Goal: Task Accomplishment & Management: Use online tool/utility

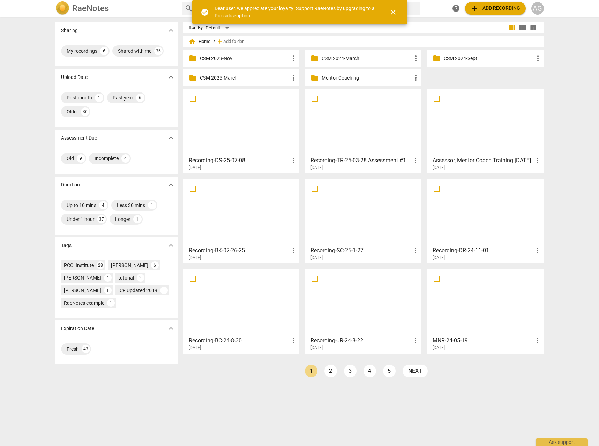
click at [334, 79] on p "Mentor Coaching" at bounding box center [367, 77] width 90 height 7
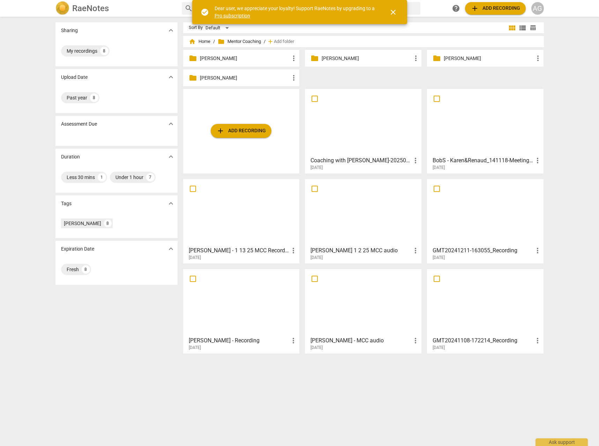
click at [339, 60] on p "[PERSON_NAME]" at bounding box center [367, 58] width 90 height 7
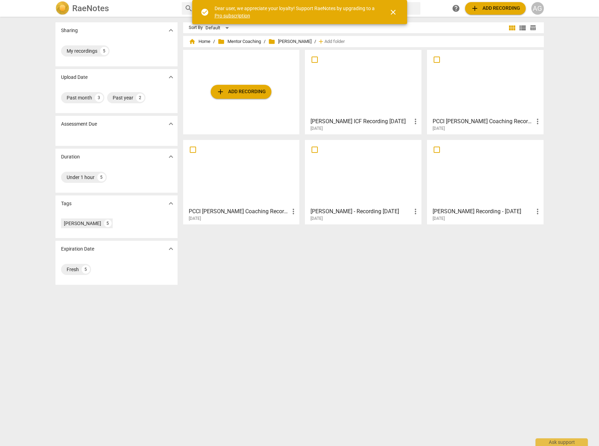
click at [373, 89] on div at bounding box center [363, 83] width 112 height 62
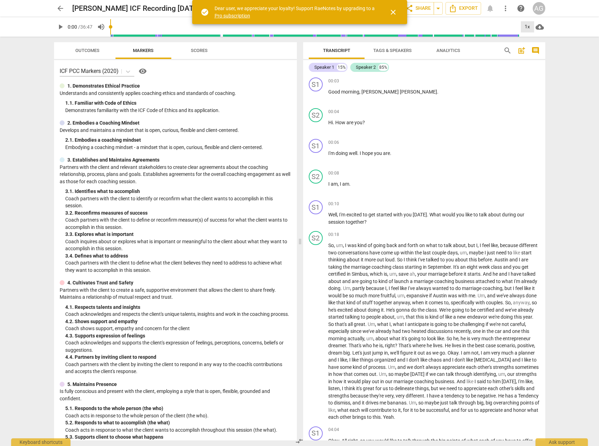
click at [526, 25] on div "1x" at bounding box center [527, 26] width 13 height 11
click at [529, 55] on li "1.25x" at bounding box center [532, 54] width 23 height 13
click at [55, 26] on span "play_arrow" at bounding box center [60, 27] width 13 height 8
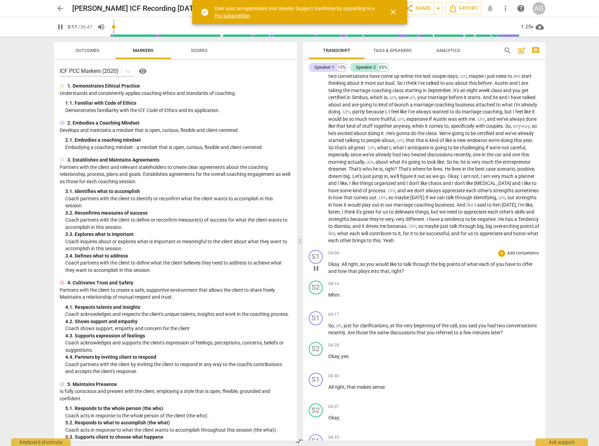
scroll to position [176, 0]
click at [457, 208] on span "And" at bounding box center [462, 205] width 10 height 6
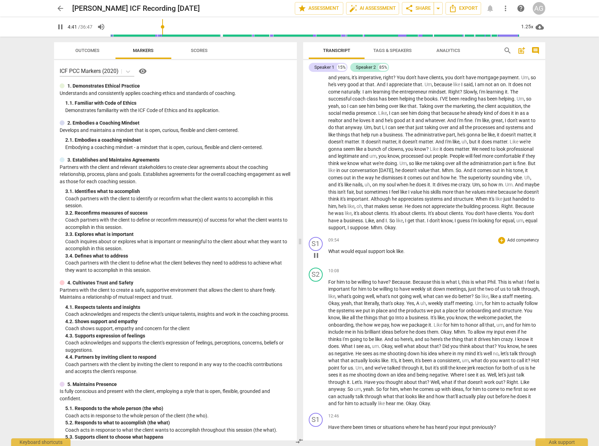
scroll to position [679, 0]
click at [465, 212] on span "You" at bounding box center [469, 213] width 9 height 6
click at [475, 198] on span "When" at bounding box center [481, 198] width 13 height 6
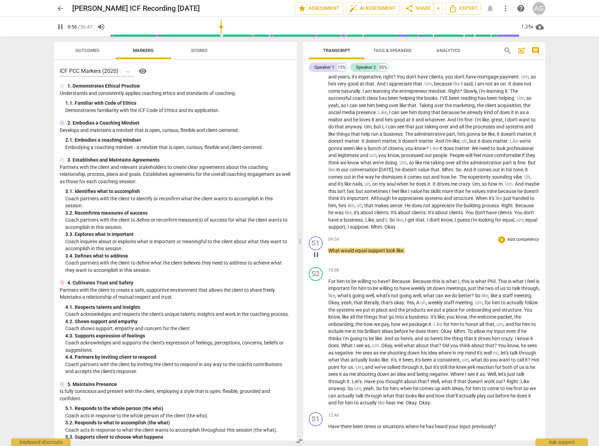
click at [519, 238] on p "Add competency" at bounding box center [522, 239] width 33 height 6
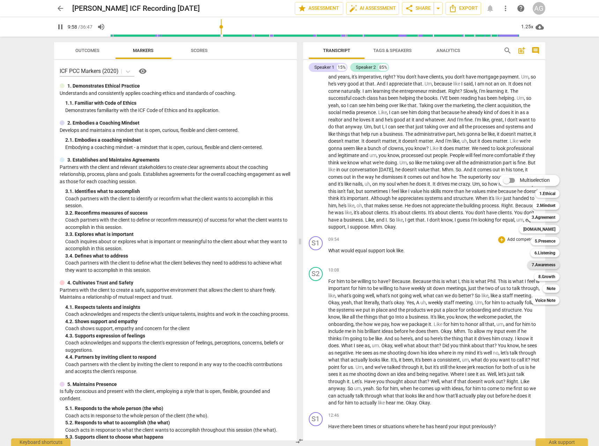
click at [543, 265] on b "7.Awareness" at bounding box center [544, 265] width 24 height 8
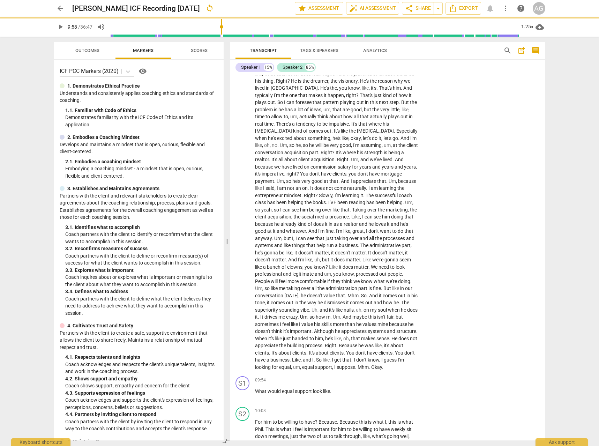
type input "599"
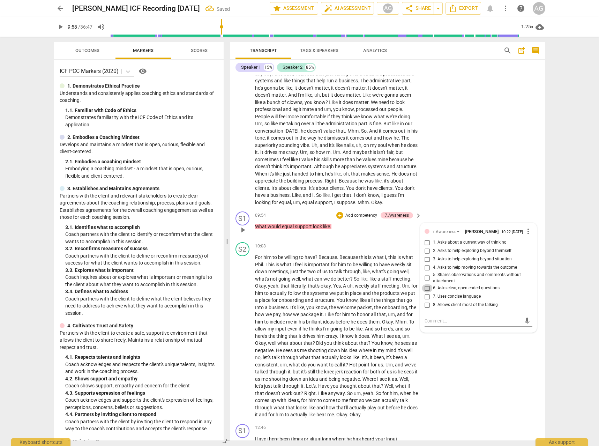
click at [427, 292] on input "6. Asks clear, open-ended questions" at bounding box center [427, 288] width 11 height 8
checkbox input "true"
click at [426, 247] on input "1. Asks about a current way of thinking" at bounding box center [427, 242] width 11 height 8
checkbox input "true"
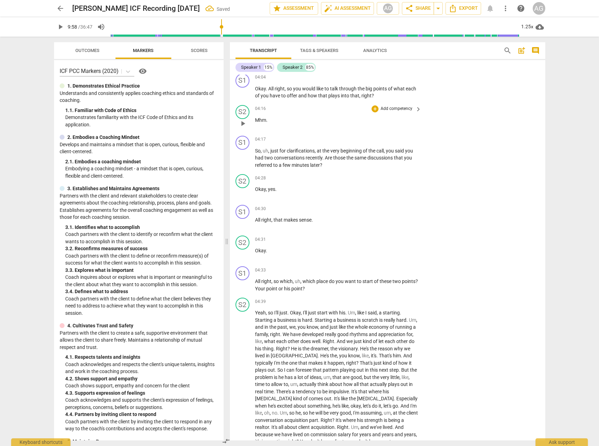
scroll to position [365, 0]
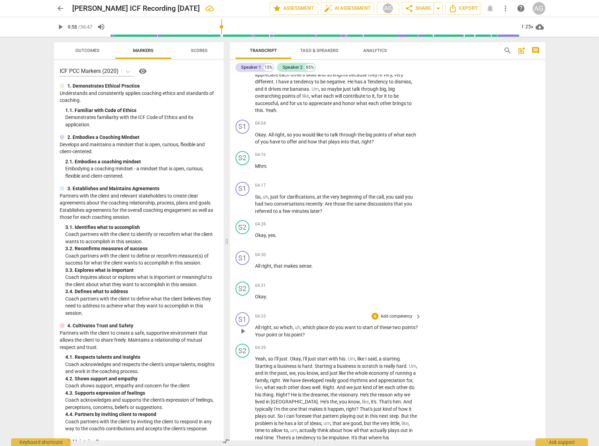
click at [401, 314] on p "Add competency" at bounding box center [396, 316] width 33 height 6
click at [418, 318] on b "5.Presence" at bounding box center [419, 317] width 21 height 8
type input "601"
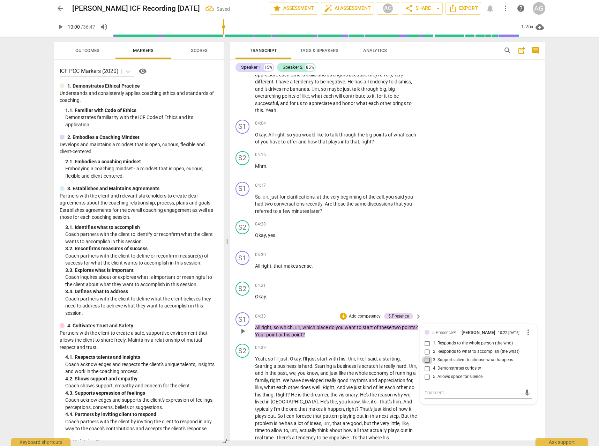
click at [426, 362] on input "3. Supports client to choose what happens" at bounding box center [427, 360] width 11 height 8
checkbox input "true"
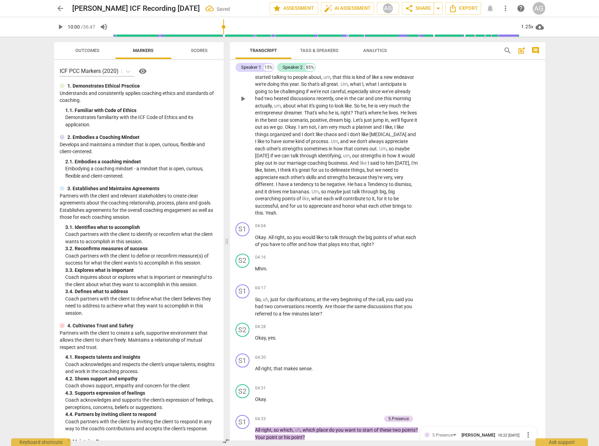
scroll to position [255, 0]
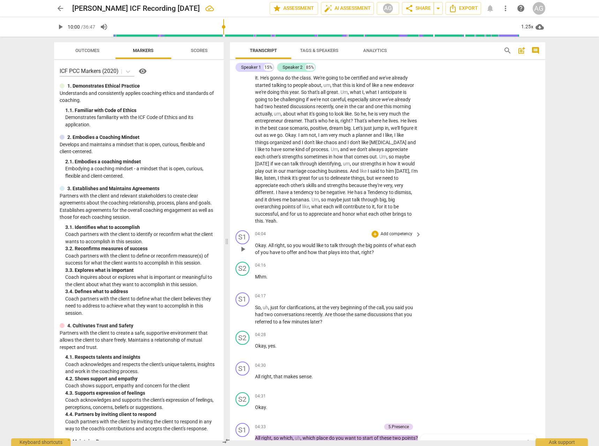
click at [399, 232] on p "Add competency" at bounding box center [396, 234] width 33 height 6
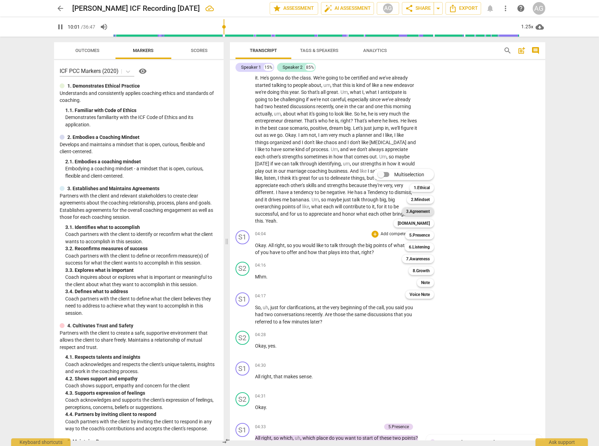
click at [418, 212] on b "3.Agreement" at bounding box center [418, 211] width 24 height 8
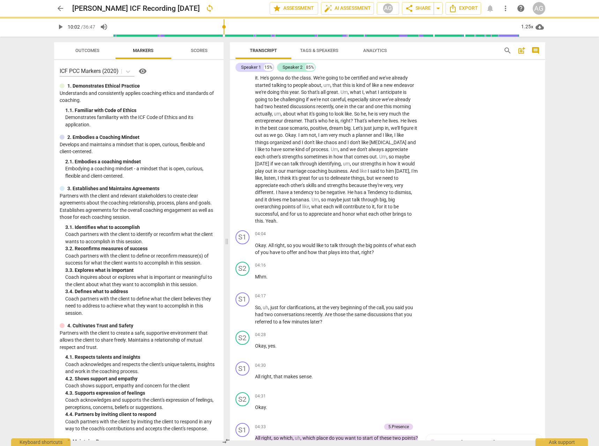
type input "602"
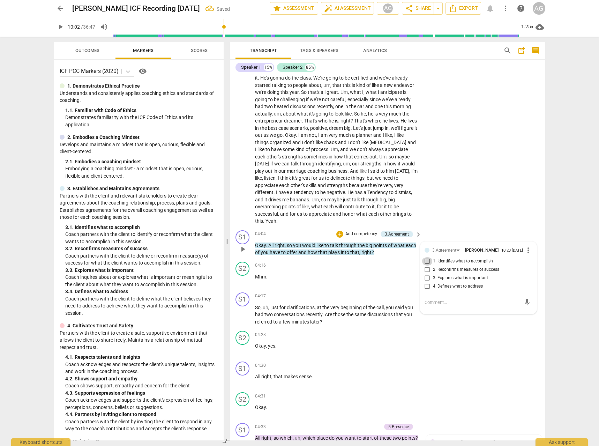
click at [424, 263] on input "1. Identifies what to accomplish" at bounding box center [427, 261] width 11 height 8
checkbox input "true"
click at [426, 288] on input "4. Defines what to address" at bounding box center [427, 286] width 11 height 8
checkbox input "true"
click at [427, 263] on input "1. Identifies what to accomplish" at bounding box center [427, 261] width 11 height 8
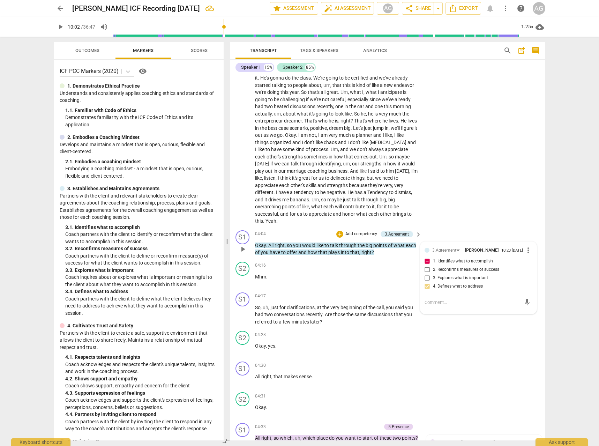
click at [428, 264] on input "1. Identifies what to accomplish" at bounding box center [427, 261] width 11 height 8
checkbox input "false"
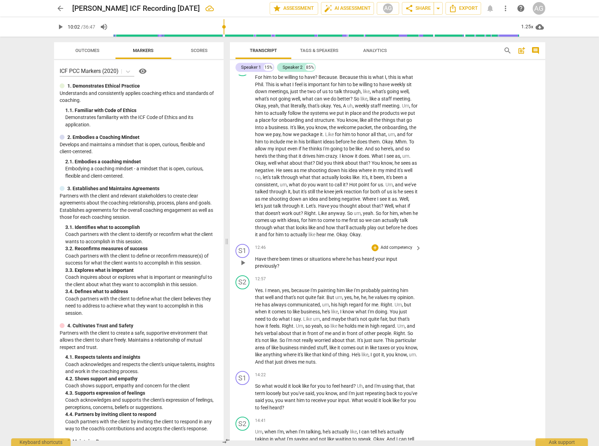
scroll to position [1024, 0]
click at [399, 250] on p "Add competency" at bounding box center [396, 247] width 33 height 6
click at [423, 280] on b "7.Awareness" at bounding box center [418, 279] width 24 height 8
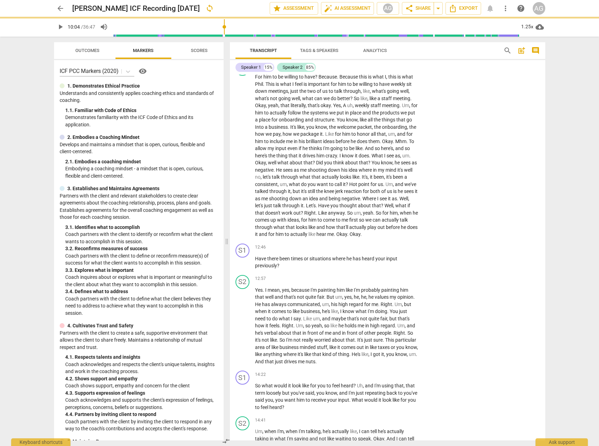
type input "604"
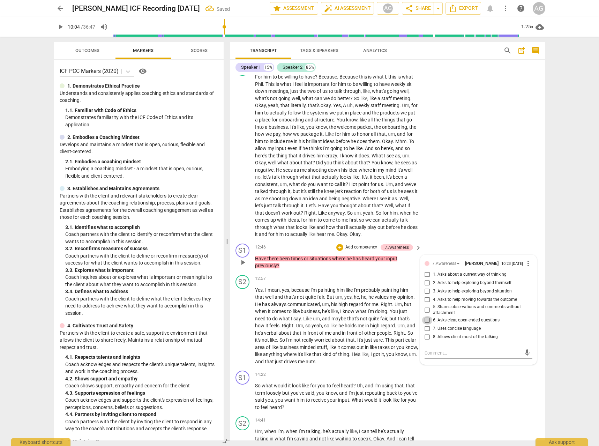
click at [425, 324] on input "6. Asks clear, open-ended questions" at bounding box center [427, 320] width 11 height 8
checkbox input "true"
click at [436, 356] on textarea at bounding box center [472, 352] width 97 height 7
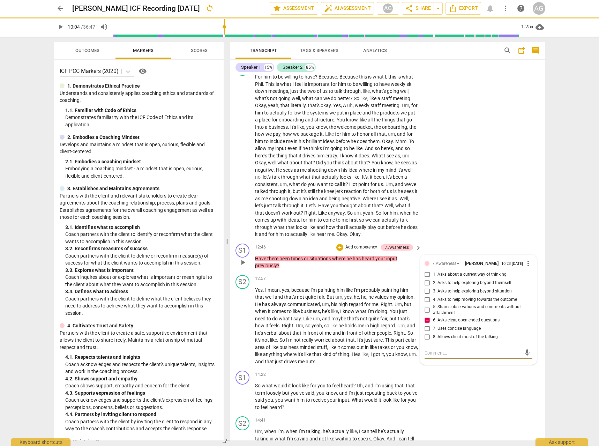
type textarea "C"
type textarea "Cl"
type textarea "Clo"
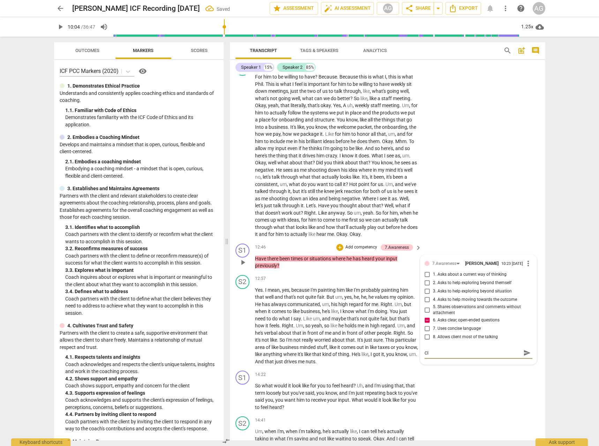
type textarea "Clo"
type textarea "Clos"
type textarea "Close"
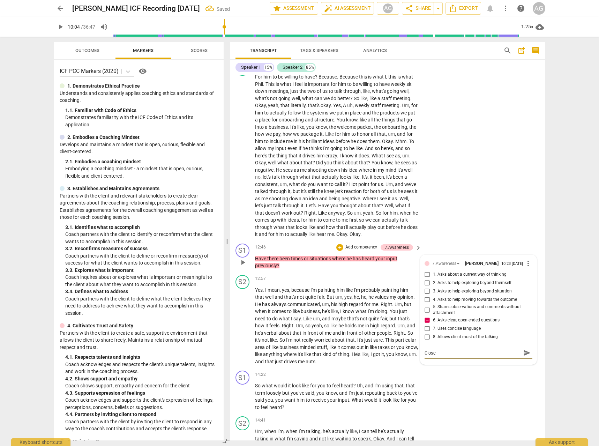
type textarea "Closed"
click at [459, 241] on div "S2 play_arrow pause 10:08 + Add competency keyboard_arrow_right For him to be w…" at bounding box center [387, 150] width 315 height 182
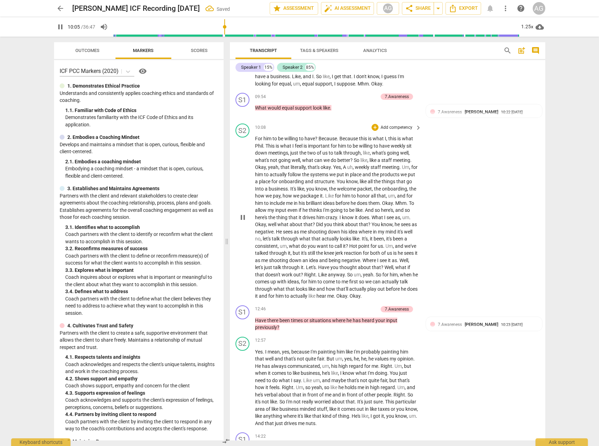
scroll to position [953, 0]
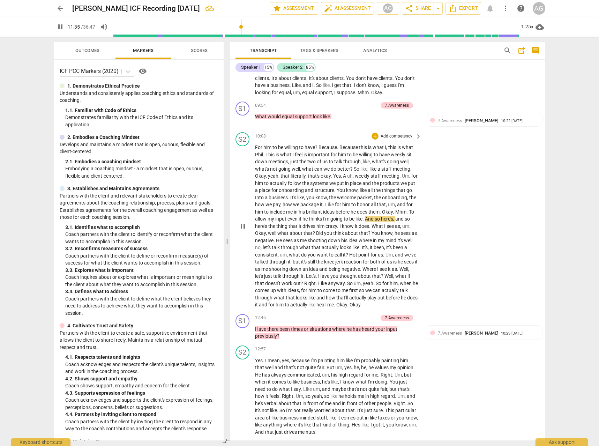
click at [392, 215] on span "Okay" at bounding box center [387, 212] width 11 height 6
click at [241, 337] on span "pause" at bounding box center [243, 333] width 8 height 8
type input "766"
click at [449, 336] on span "7.Awareness" at bounding box center [450, 333] width 24 height 5
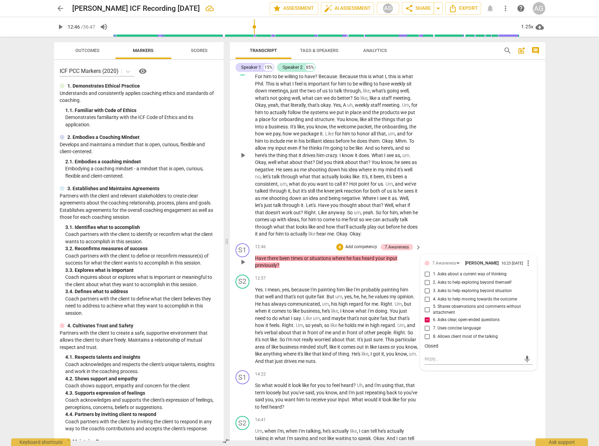
scroll to position [1028, 0]
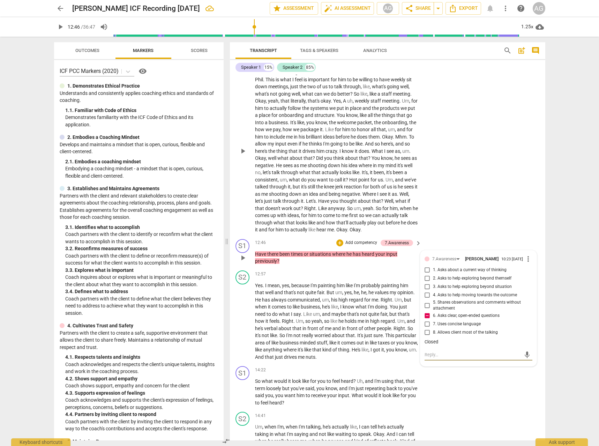
click at [436, 358] on textarea at bounding box center [472, 354] width 97 height 7
click at [442, 345] on div "Closed" at bounding box center [478, 342] width 108 height 7
click at [524, 263] on span "more_vert" at bounding box center [528, 259] width 8 height 8
click at [529, 267] on li "Edit" at bounding box center [533, 266] width 24 height 13
click at [451, 352] on textarea "Closed" at bounding box center [478, 348] width 108 height 7
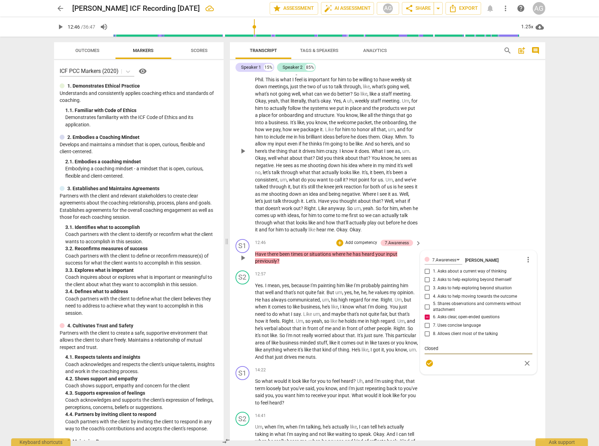
type textarea "Closed"
type textarea "Closed ]"
type textarea "Closed"
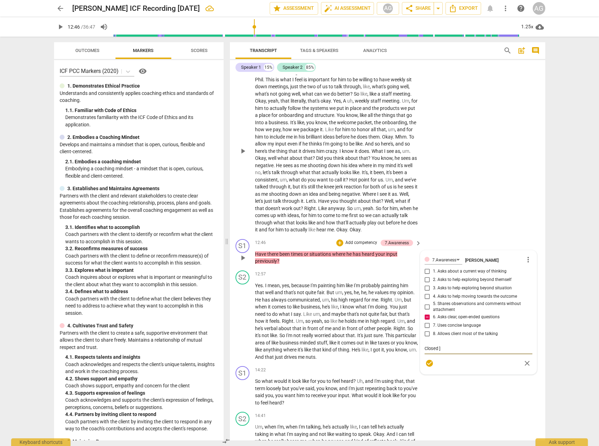
type textarea "Closed"
type textarea "Closed."
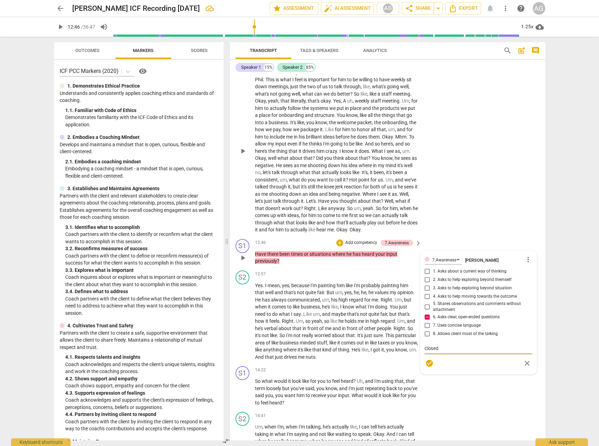
type textarea "Closed."
type textarea "Closed. Q"
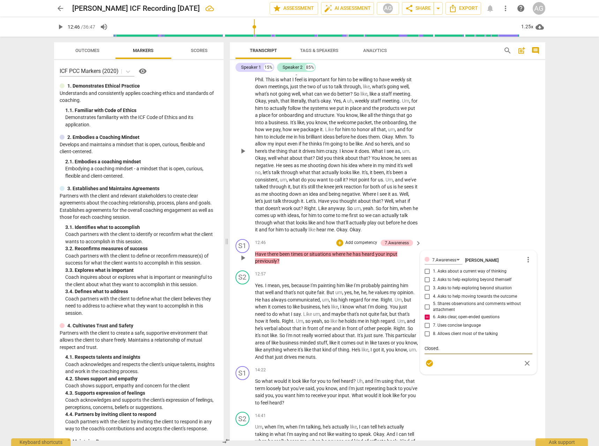
type textarea "Closed. Q"
type textarea "Closed. Qu"
type textarea "Closed. Que"
type textarea "Closed. Ques"
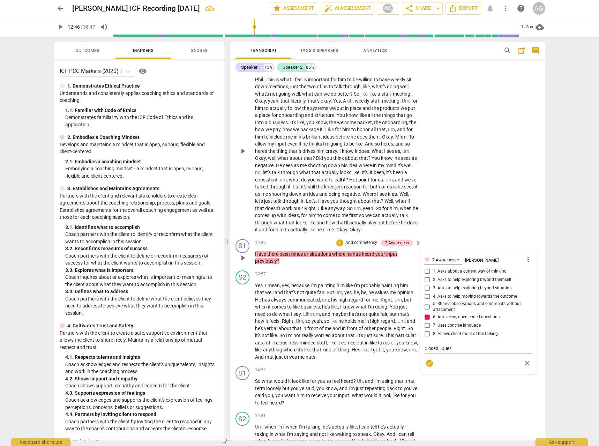
type textarea "Closed. Quest"
type textarea "Closed. Questi"
type textarea "Closed. Questio"
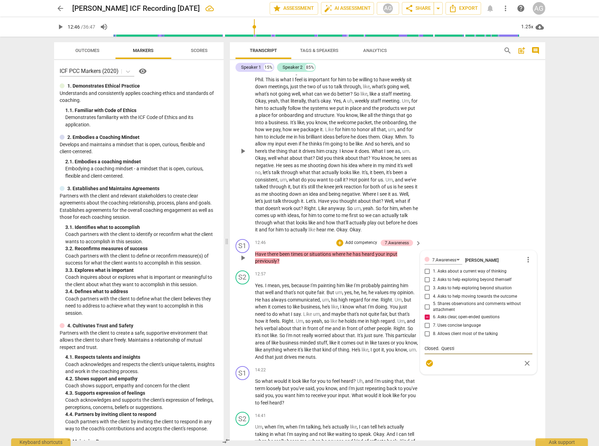
type textarea "Closed. Questio"
type textarea "Closed. Question"
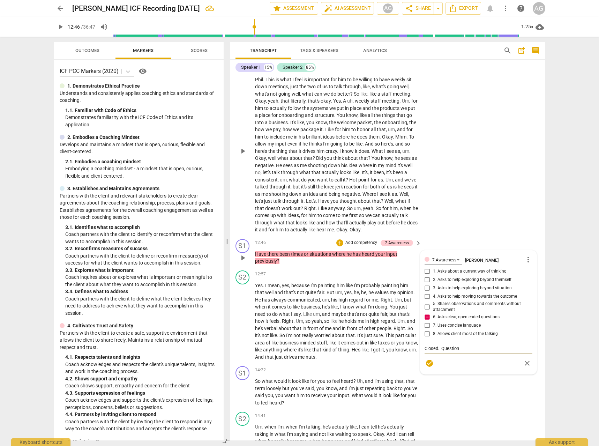
type textarea "Closed. Question f"
type textarea "Closed. Question fo"
type textarea "Closed. Question for"
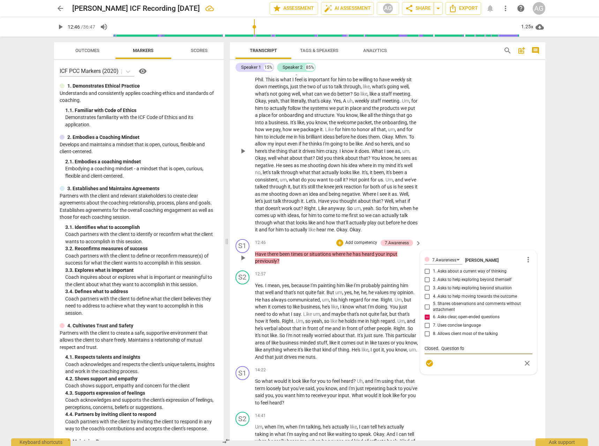
type textarea "Closed. Question for"
type textarea "Closed. Question fo"
type textarea "Closed. Question foc"
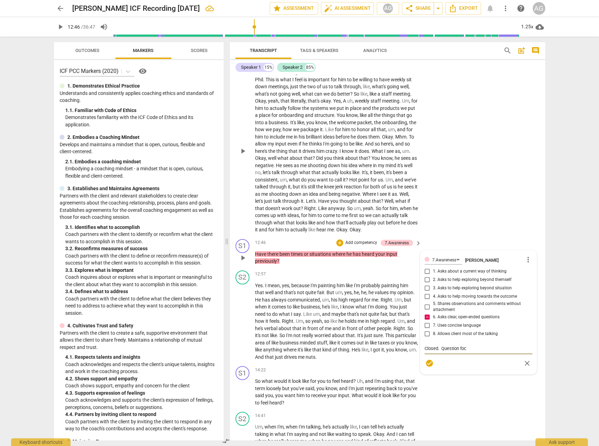
type textarea "Closed. Question focu"
type textarea "Closed. Question focus"
type textarea "Closed. Question focuse"
type textarea "Closed. Question focused"
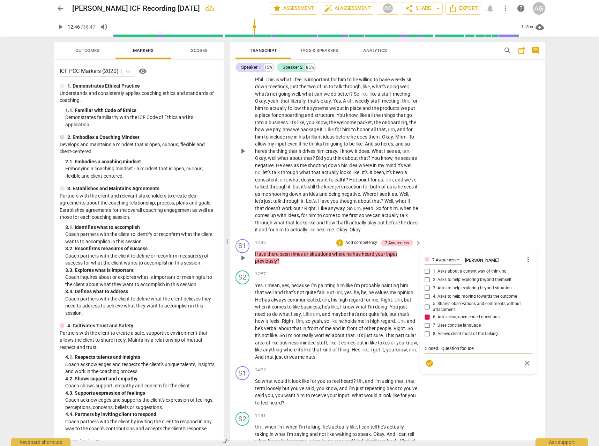
type textarea "Closed. Question focused"
type textarea "Closed. Question focuse"
type textarea "Closed. Question focuses"
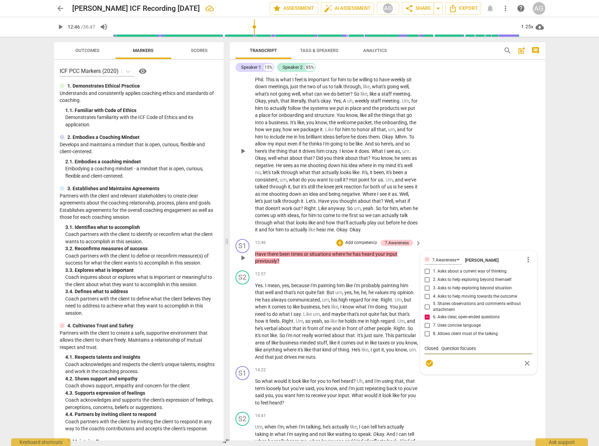
type textarea "Closed. Question focuses"
type textarea "Closed. Question focuses o"
type textarea "Closed. Question focuses on"
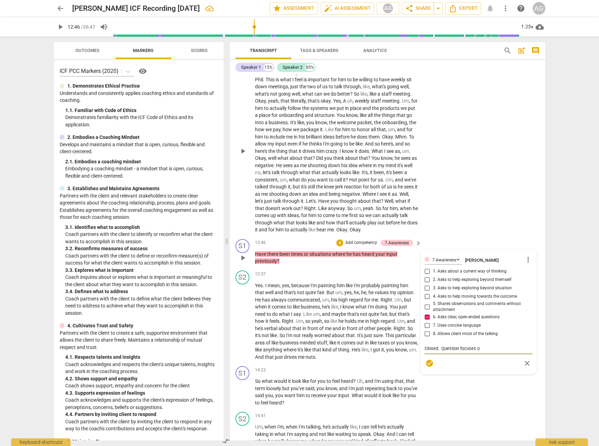
type textarea "Closed. Question focuses on"
type textarea "Closed. Question focuses on h"
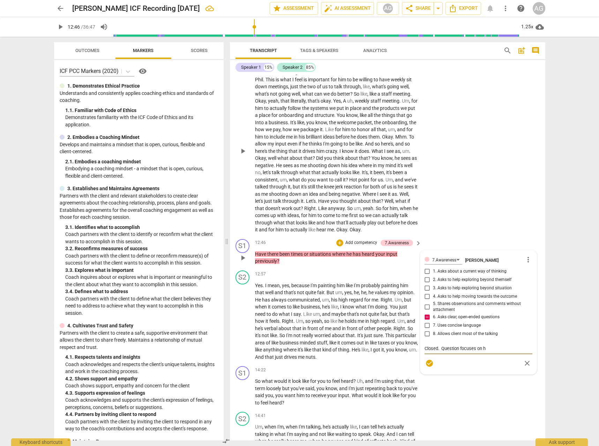
type textarea "Closed. Question focuses on hi"
type textarea "Closed. Question focuses on his"
type textarea "Closed. Question focuses on hist"
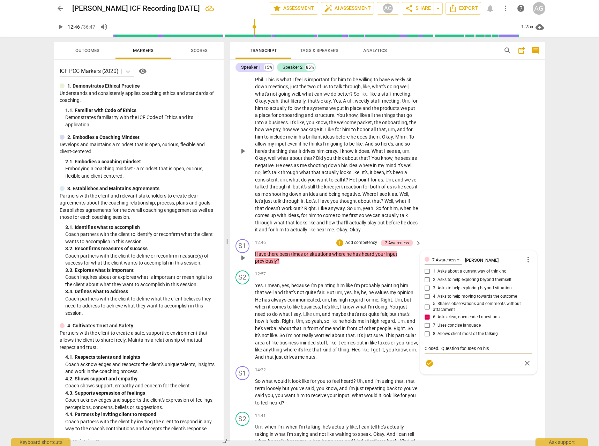
type textarea "Closed. Question focuses on hist"
type textarea "Closed. Question focuses on histo"
type textarea "Closed. Question focuses on histor"
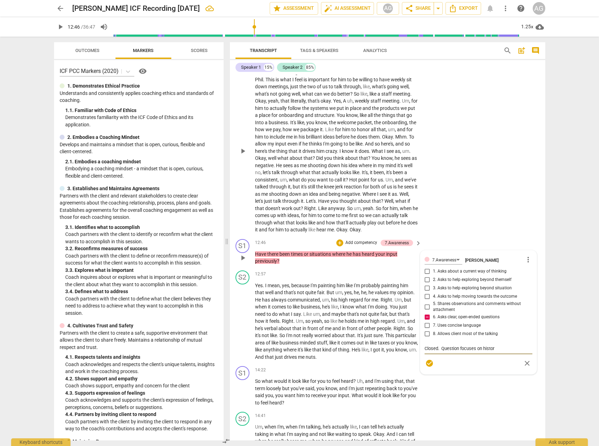
type textarea "Closed. Question focuses on history"
type textarea "Closed. Question focuses on history v"
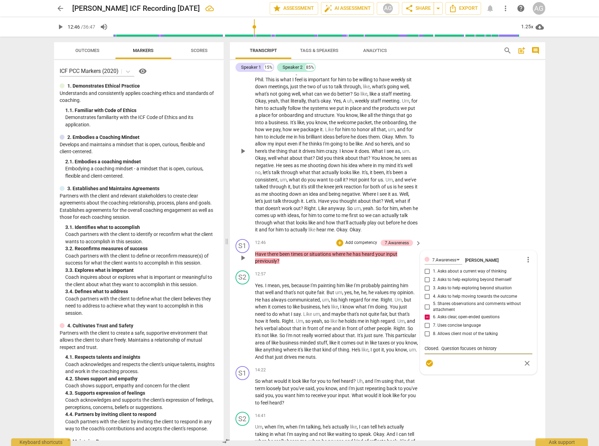
type textarea "Closed. Question focuses on history v"
type textarea "Closed. Question focuses on history vs"
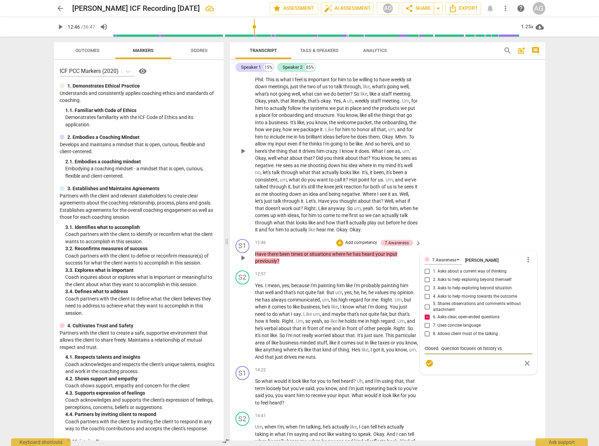
type textarea "Closed. Question focuses on history vs t"
type textarea "Closed. Question focuses on history vs ta"
type textarea "Closed. Question focuses on history vs tak"
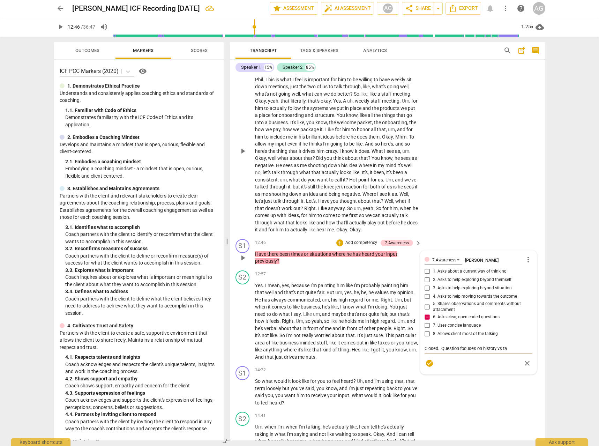
type textarea "Closed. Question focuses on history vs tak"
type textarea "Closed. Question focuses on history vs taki"
type textarea "Closed. Question focuses on history vs takin"
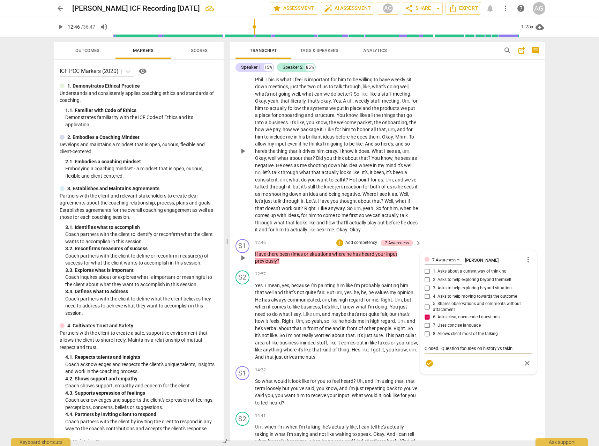
type textarea "Closed. Question focuses on history vs taking"
type textarea "Closed. Question focuses on history vs taking h"
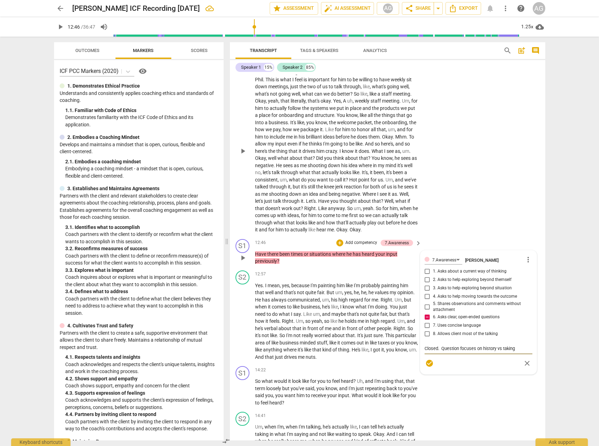
type textarea "Closed. Question focuses on history vs taking h"
type textarea "Closed. Question focuses on history vs taking he"
type textarea "Closed. Question focuses on history vs taking her"
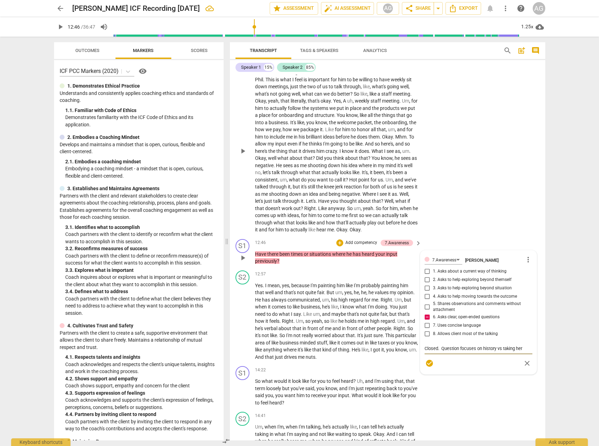
type textarea "Closed. Question focuses on history vs taking her i"
type textarea "Closed. Question focuses on history vs taking her id"
type textarea "Closed. Question focuses on history vs taking her ide"
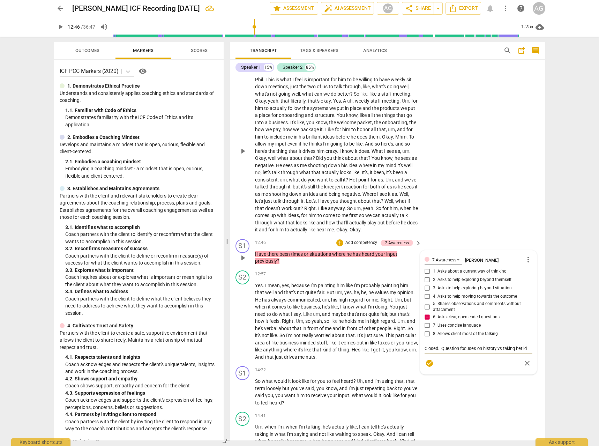
type textarea "Closed. Question focuses on history vs taking her ide"
type textarea "Closed. Question focuses on history vs taking her idea"
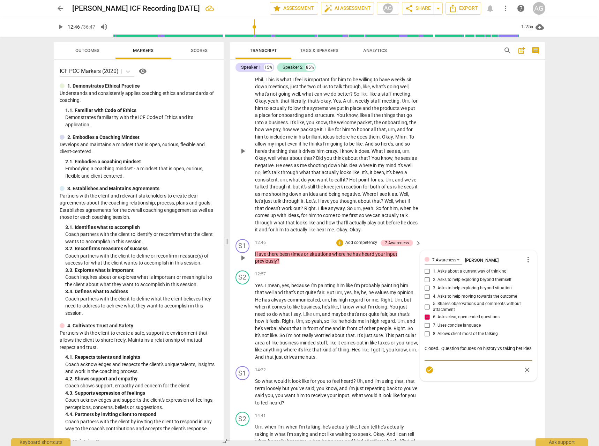
type textarea "Closed. Question focuses on history vs taking her idea o"
type textarea "Closed. Question focuses on history vs taking her idea of"
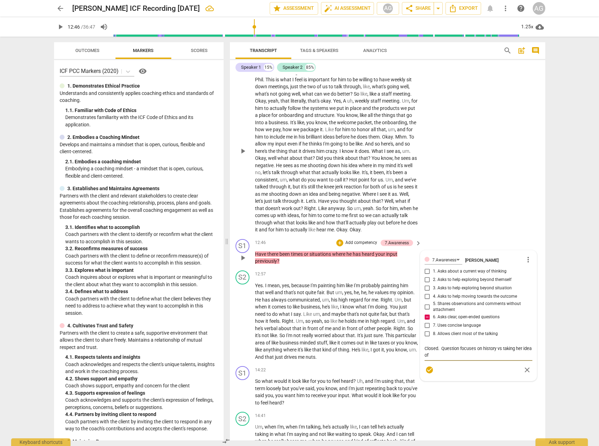
type textarea "Closed. Question focuses on history vs taking her idea of"
type textarea "Closed. Question focuses on history vs taking her idea of a"
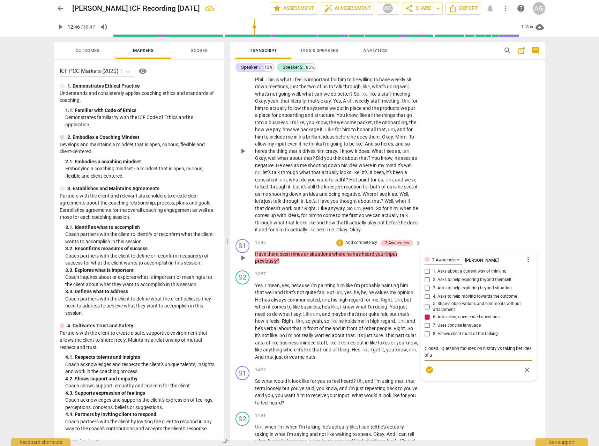
type textarea "Closed. Question focuses on history vs taking her idea of a f"
type textarea "Closed. Question focuses on history vs taking her idea of a fu"
type textarea "Closed. Question focuses on history vs taking her idea of a fut"
type textarea "Closed. Question focuses on history vs taking her idea of a futu"
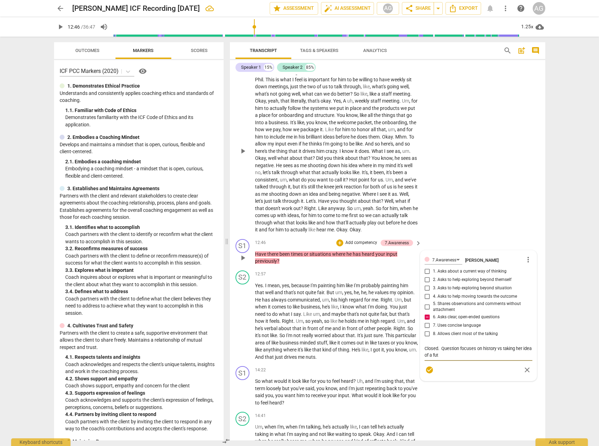
type textarea "Closed. Question focuses on history vs taking her idea of a futu"
type textarea "Closed. Question focuses on history vs taking her idea of a futur"
type textarea "Closed. Question focuses on history vs taking her idea of a future"
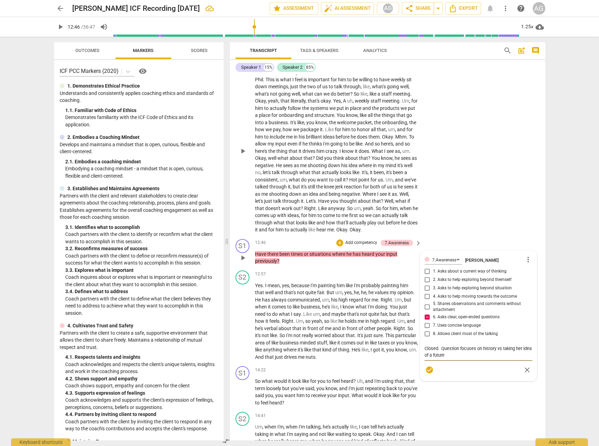
type textarea "Closed. Question focuses on history vs taking her idea of a future"
type textarea "Closed. Question focuses on history vs taking her idea of a future r"
type textarea "Closed. Question focuses on history vs taking her idea of a future re"
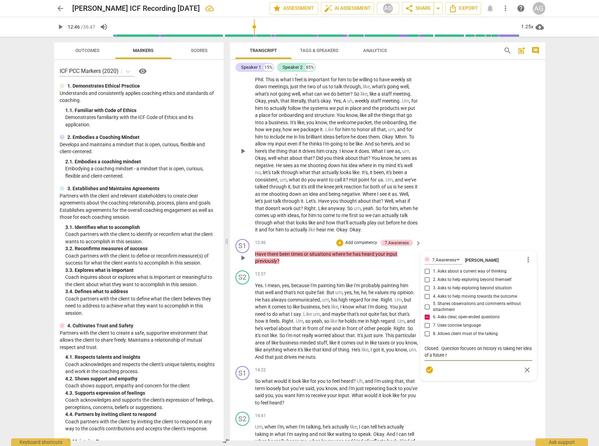
type textarea "Closed. Question focuses on history vs taking her idea of a future re"
type textarea "Closed. Question focuses on history vs taking her idea of a future rea"
type textarea "Closed. Question focuses on history vs taking her idea of a future real"
type textarea "Closed. Question focuses on history vs taking her idea of a future reali"
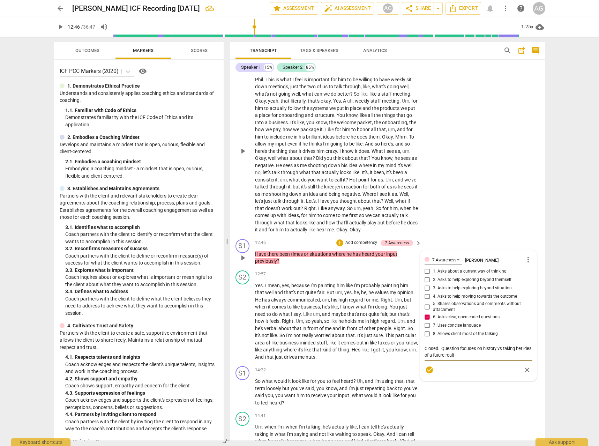
type textarea "Closed. Question focuses on history vs taking her idea of a future realit"
type textarea "Closed. Question focuses on history vs taking her idea of a future reality"
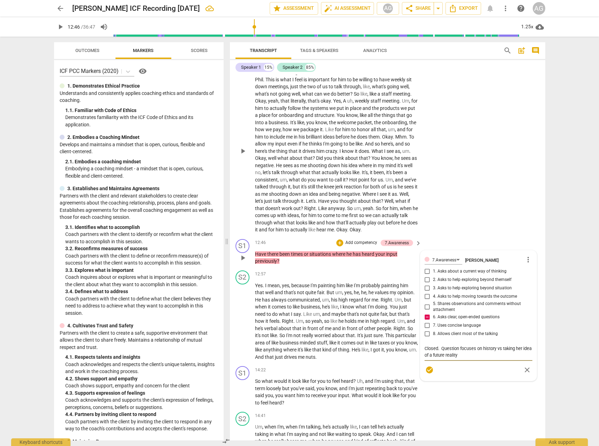
type textarea "Closed. Question focuses on history vs taking her idea of a future reality"
type textarea "Closed. Question focuses on history vs taking her idea of a future reality a"
type textarea "Closed. Question focuses on history vs taking her idea of a future reality an"
type textarea "Closed. Question focuses on history vs taking her idea of a future reality and"
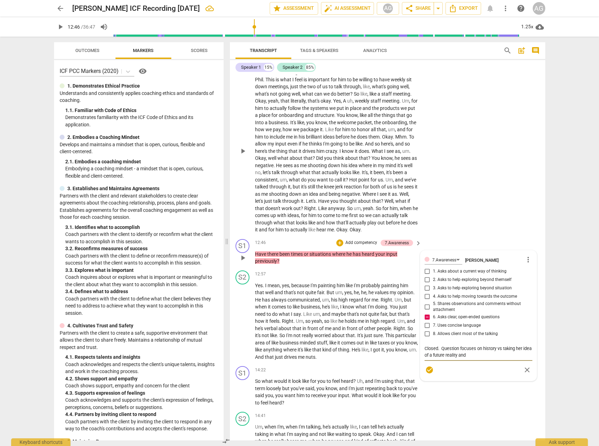
type textarea "Closed. Question focuses on history vs taking her idea of a future reality and b"
type textarea "Closed. Question focuses on history vs taking her idea of a future reality and …"
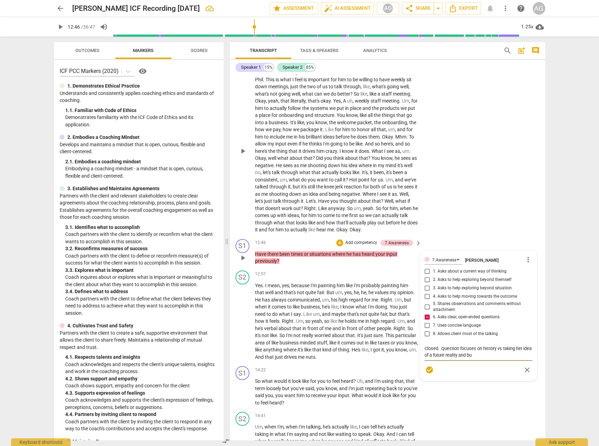
type textarea "Closed. Question focuses on history vs taking her idea of a future reality and …"
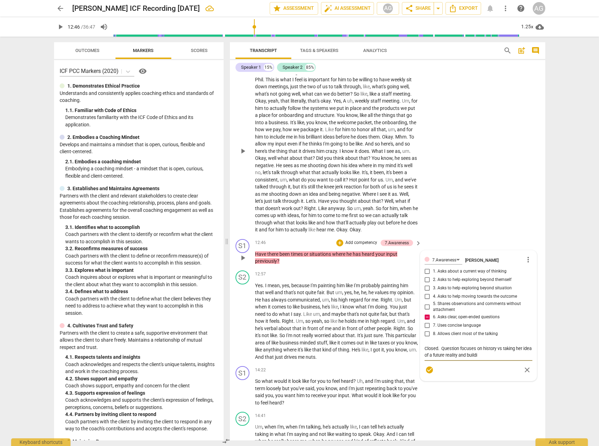
type textarea "Closed. Question focuses on history vs taking her idea of a future reality and …"
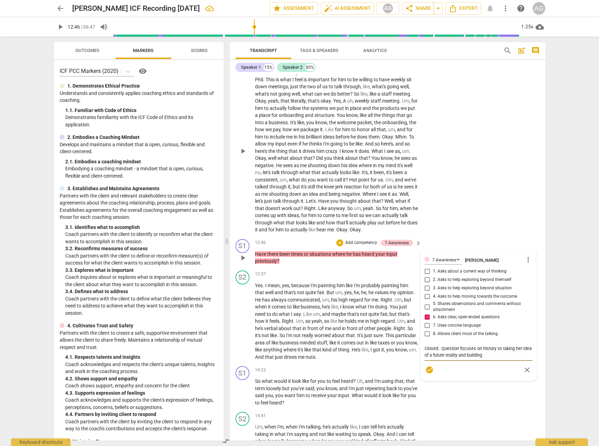
type textarea "Closed. Question focuses on history vs taking her idea of a future reality and …"
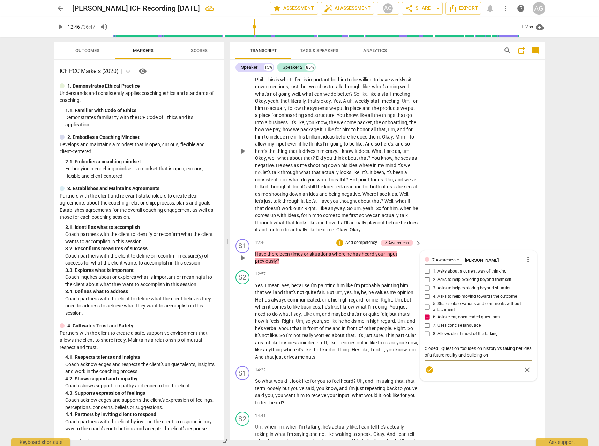
type textarea "Closed. Question focuses on history vs taking her idea of a future reality and …"
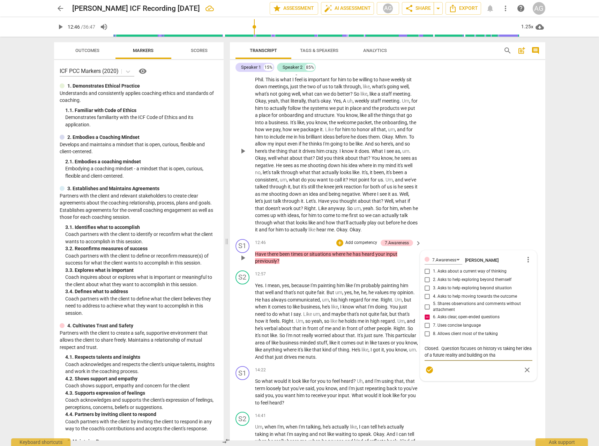
type textarea "Closed. Question focuses on history vs taking her idea of a future reality and …"
click at [466, 358] on textarea "Closed. Question focuses on history vs taking her idea of a future reality and …" at bounding box center [478, 351] width 108 height 13
click at [458, 367] on div "Closed. Question focuses on history vs taking her idea of a future reality or p…" at bounding box center [478, 355] width 108 height 24
click at [428, 381] on span "check_circle" at bounding box center [429, 376] width 8 height 8
click at [277, 296] on p "Yes . I mean , yes , because I'm painting him like I'm probably painting him th…" at bounding box center [336, 321] width 163 height 79
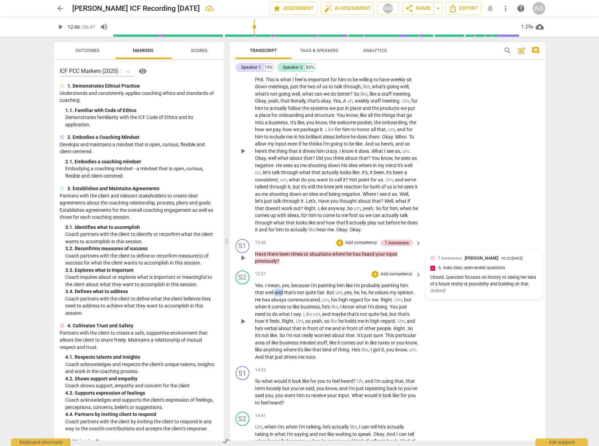
click at [277, 296] on p "Yes . I mean , yes , because I'm painting him like I'm probably painting him th…" at bounding box center [336, 321] width 163 height 79
click at [297, 309] on span "like" at bounding box center [297, 307] width 8 height 6
click at [254, 293] on div "play_arrow pause" at bounding box center [246, 321] width 18 height 74
click at [257, 288] on span "Yes" at bounding box center [259, 286] width 8 height 6
click at [241, 325] on span "play_arrow" at bounding box center [243, 321] width 8 height 8
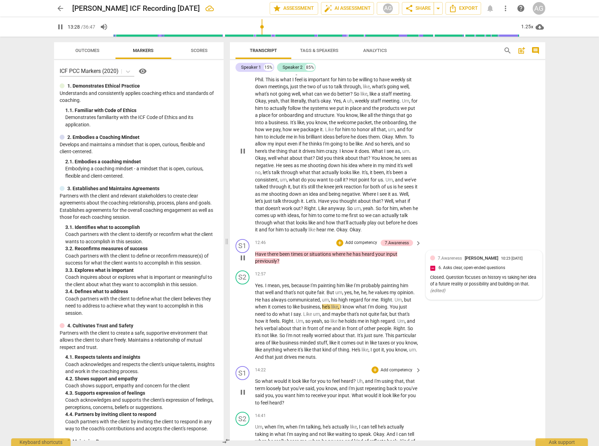
click at [393, 373] on p "Add competency" at bounding box center [396, 370] width 33 height 6
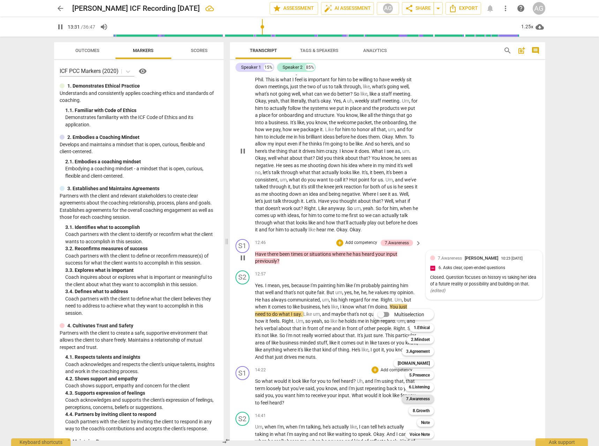
click at [420, 399] on b "7.Awareness" at bounding box center [418, 398] width 24 height 8
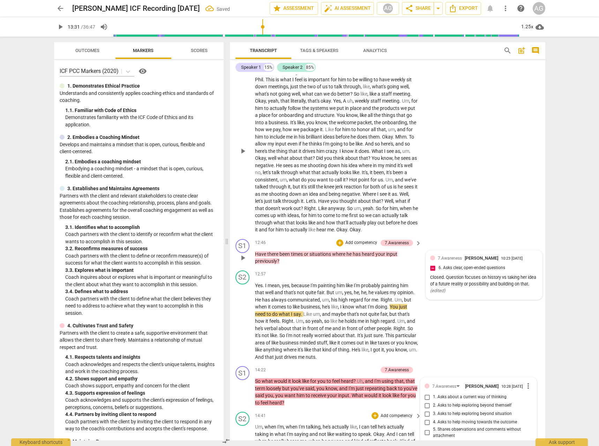
scroll to position [1256, 0]
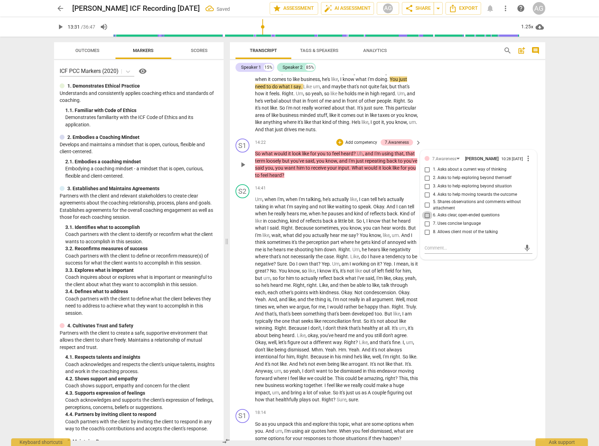
click at [425, 219] on input "6. Asks clear, open-ended questions" at bounding box center [427, 215] width 11 height 8
click at [431, 251] on textarea at bounding box center [472, 247] width 97 height 7
click at [523, 252] on span "send" at bounding box center [527, 248] width 8 height 8
click at [424, 182] on input "2. Asks to help exploring beyond themself" at bounding box center [427, 178] width 11 height 8
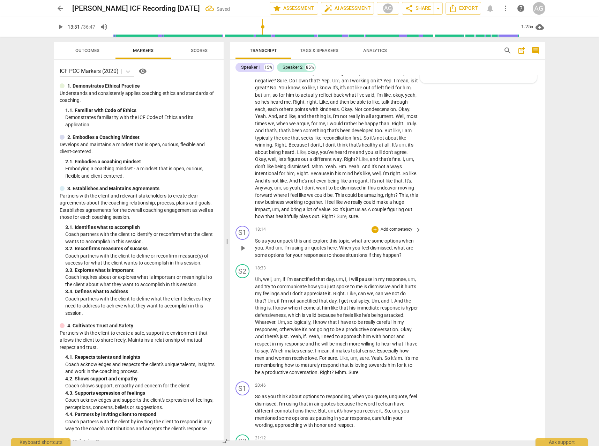
scroll to position [1440, 0]
drag, startPoint x: 243, startPoint y: 260, endPoint x: 248, endPoint y: 261, distance: 4.5
click at [243, 251] on span "play_arrow" at bounding box center [243, 247] width 8 height 8
click at [401, 232] on p "Add competency" at bounding box center [396, 228] width 33 height 6
click at [427, 266] on b "7.Awareness" at bounding box center [418, 267] width 24 height 8
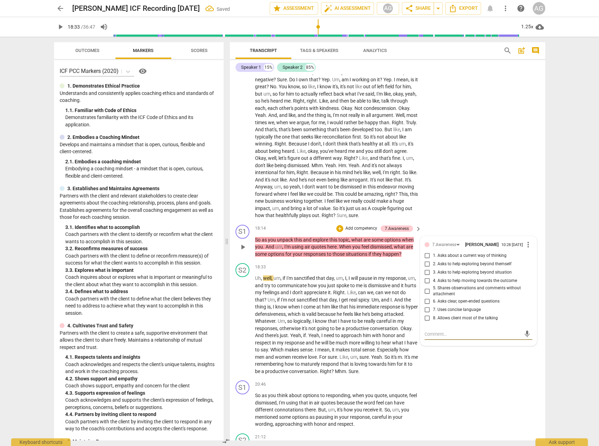
click at [424, 260] on input "1. Asks about a current way of thinking" at bounding box center [427, 255] width 11 height 8
click at [426, 285] on input "4. Asks to help moving towards the outcome" at bounding box center [427, 281] width 11 height 8
click at [428, 260] on input "1. Asks about a current way of thinking" at bounding box center [427, 255] width 11 height 8
click at [425, 260] on input "1. Asks about a current way of thinking" at bounding box center [427, 255] width 11 height 8
click at [359, 232] on p "Add competency" at bounding box center [361, 228] width 33 height 6
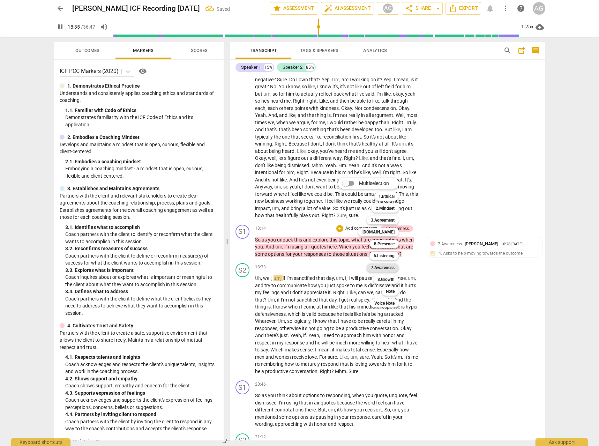
click at [385, 267] on b "7.Awareness" at bounding box center [383, 267] width 24 height 8
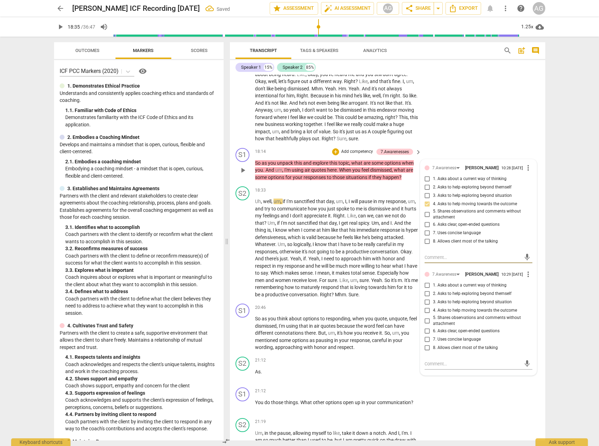
scroll to position [1519, 0]
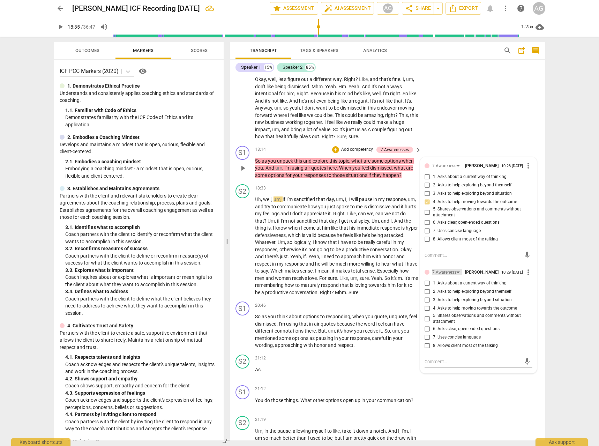
click at [446, 276] on div "7.Awareness" at bounding box center [444, 272] width 24 height 7
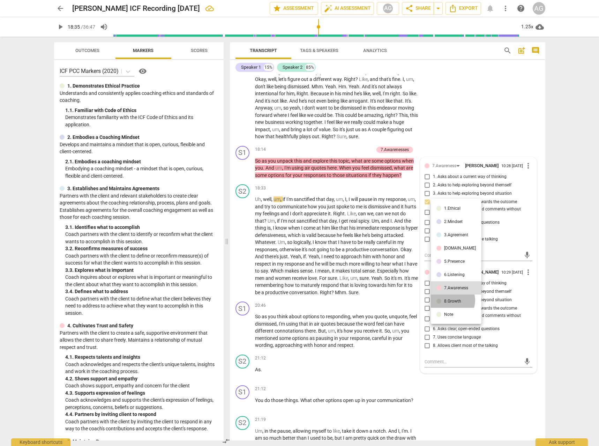
click at [451, 300] on div "8.Growth" at bounding box center [452, 301] width 17 height 4
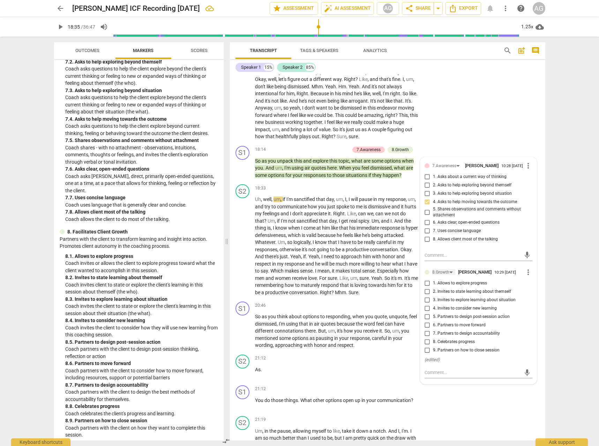
scroll to position [717, 0]
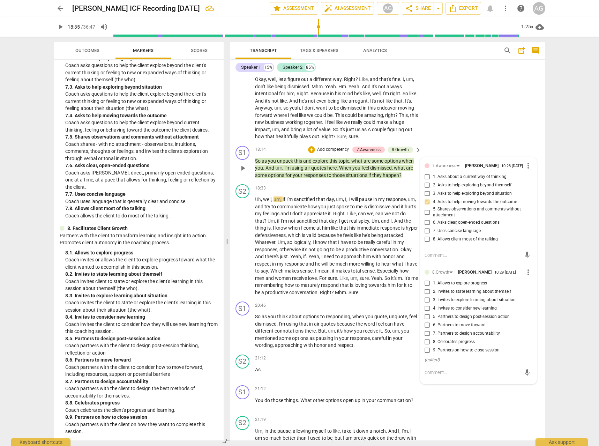
click at [427, 313] on input "4. Invites to consider new learning" at bounding box center [427, 308] width 11 height 8
click at [240, 335] on span "play_arrow" at bounding box center [243, 331] width 8 height 8
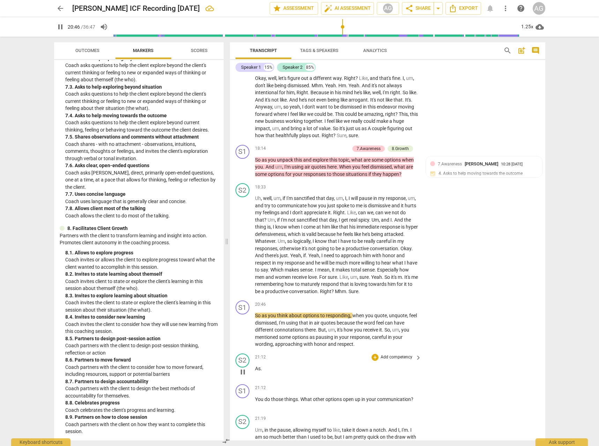
scroll to position [1520, 0]
click at [402, 307] on p "Add competency" at bounding box center [396, 304] width 33 height 6
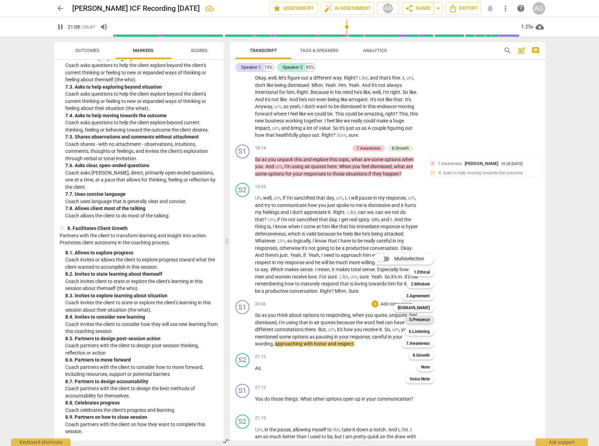
click at [420, 319] on b "5.Presence" at bounding box center [419, 319] width 21 height 8
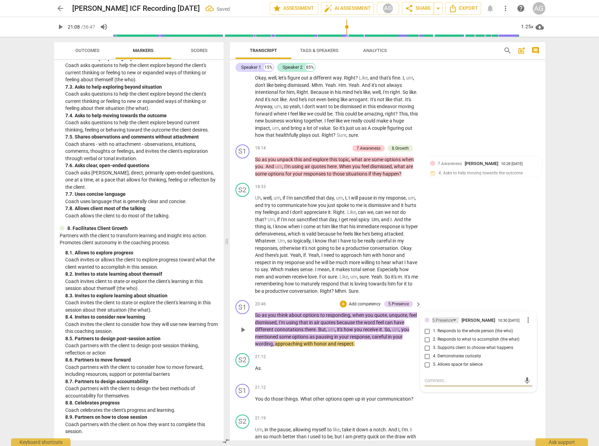
click at [442, 324] on div "5.Presence" at bounding box center [442, 320] width 21 height 7
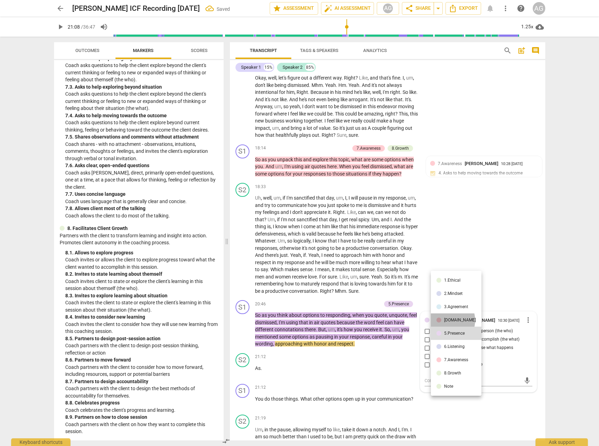
click at [446, 320] on div "[DOMAIN_NAME]" at bounding box center [460, 320] width 32 height 4
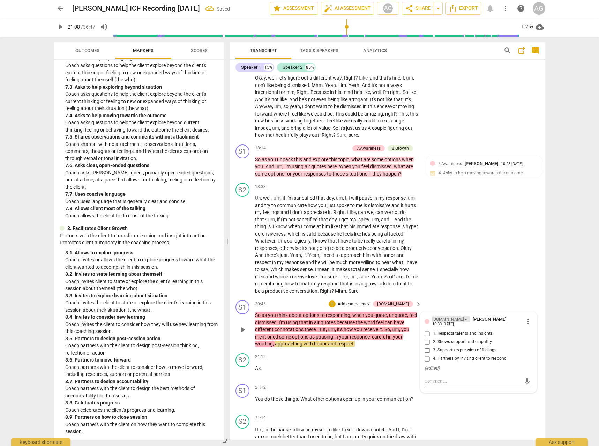
click at [441, 323] on div "[DOMAIN_NAME]" at bounding box center [448, 319] width 32 height 7
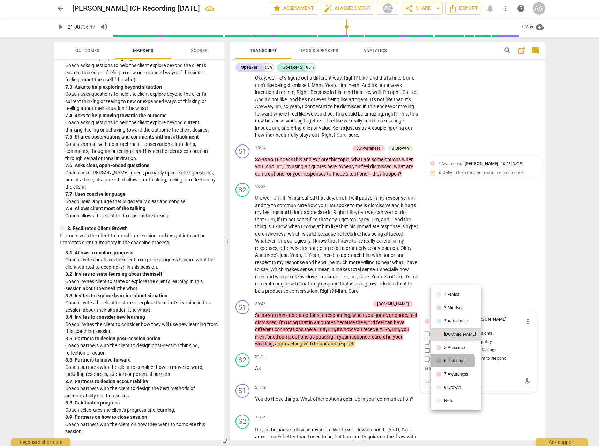
click at [451, 361] on div "6.Listening" at bounding box center [454, 361] width 21 height 4
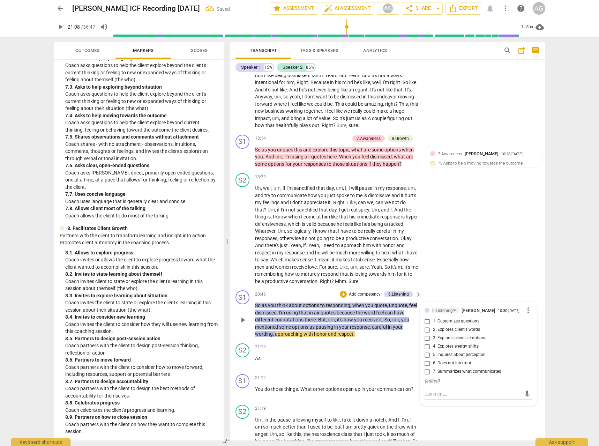
scroll to position [1533, 0]
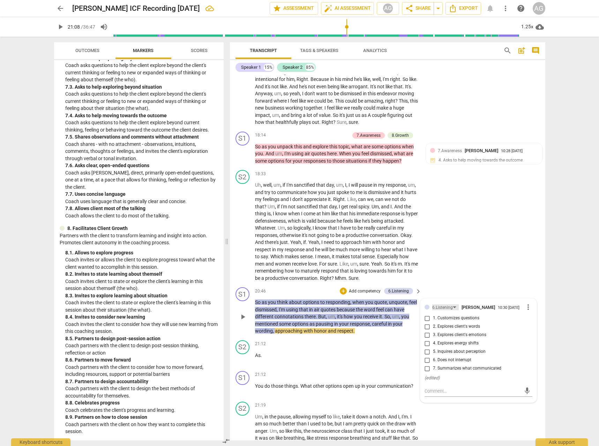
click at [441, 311] on div "6.Listening" at bounding box center [442, 307] width 21 height 7
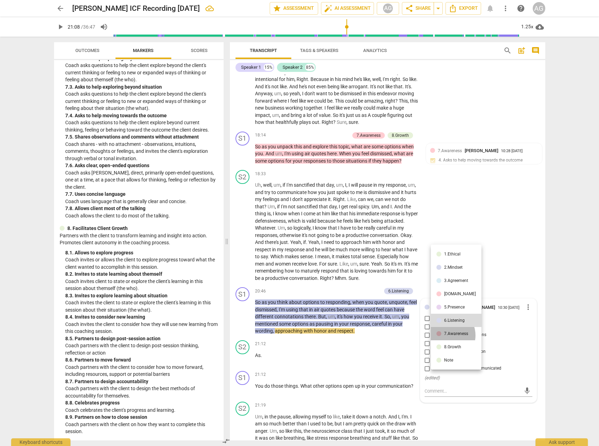
click at [446, 335] on div "7.Awareness" at bounding box center [456, 333] width 24 height 4
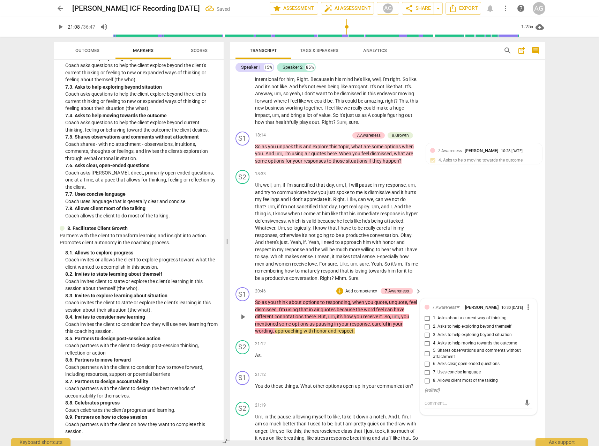
click at [427, 376] on input "7. Uses concise language" at bounding box center [427, 372] width 11 height 8
click at [241, 322] on button "play_arrow" at bounding box center [242, 316] width 11 height 11
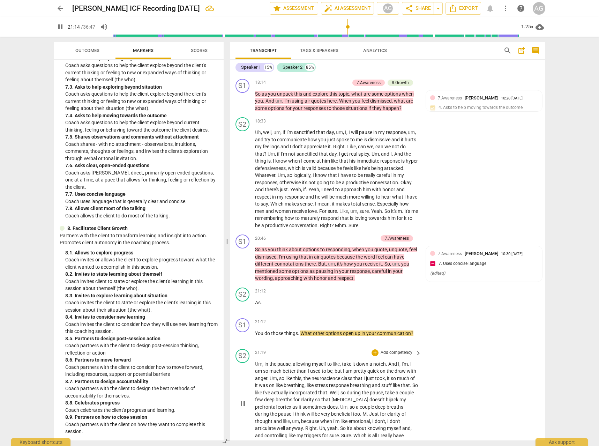
scroll to position [1591, 0]
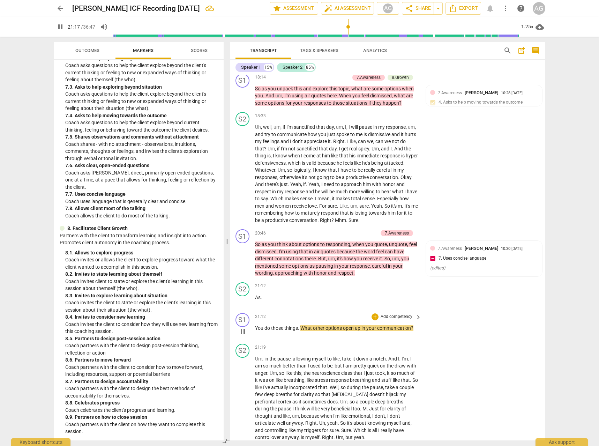
click at [405, 320] on p "Add competency" at bounding box center [396, 317] width 33 height 6
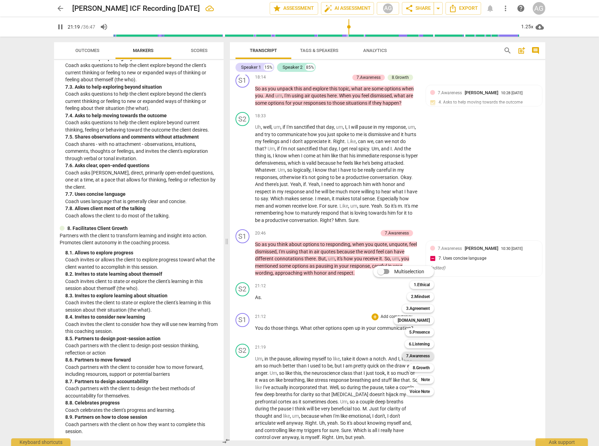
click at [417, 356] on b "7.Awareness" at bounding box center [418, 356] width 24 height 8
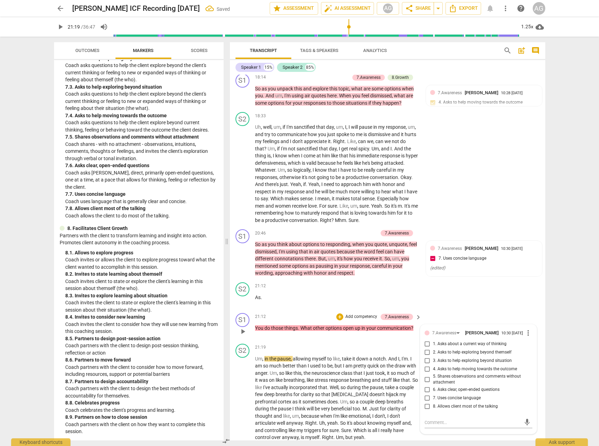
scroll to position [1592, 0]
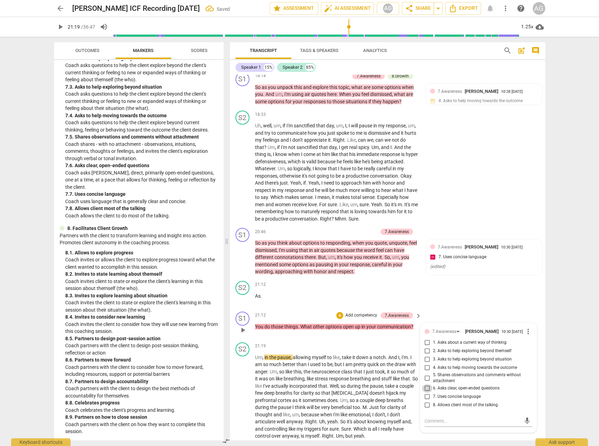
click at [426, 392] on input "6. Asks clear, open-ended questions" at bounding box center [427, 388] width 11 height 8
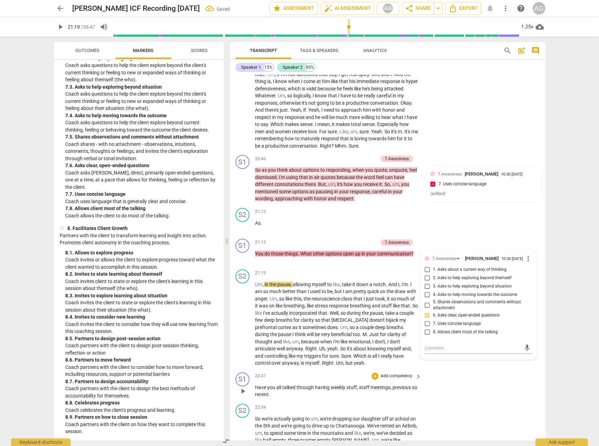
scroll to position [1671, 0]
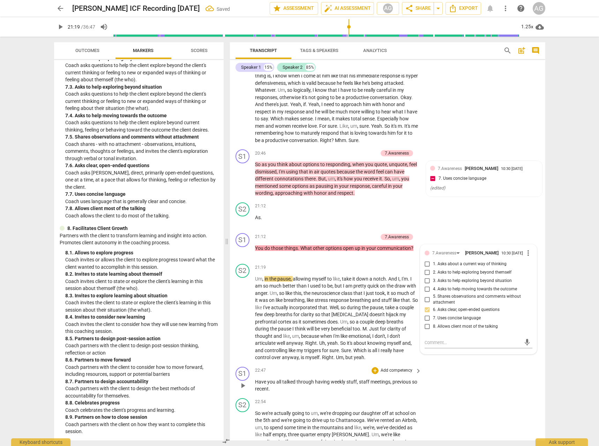
click at [242, 390] on span "play_arrow" at bounding box center [243, 385] width 8 height 8
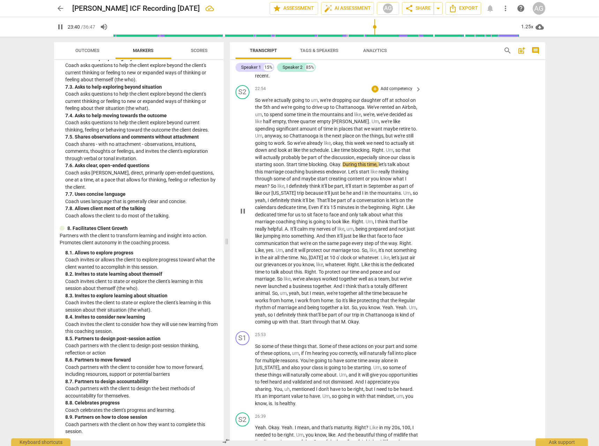
scroll to position [1984, 0]
click at [324, 260] on span "[DATE]" at bounding box center [316, 257] width 15 height 6
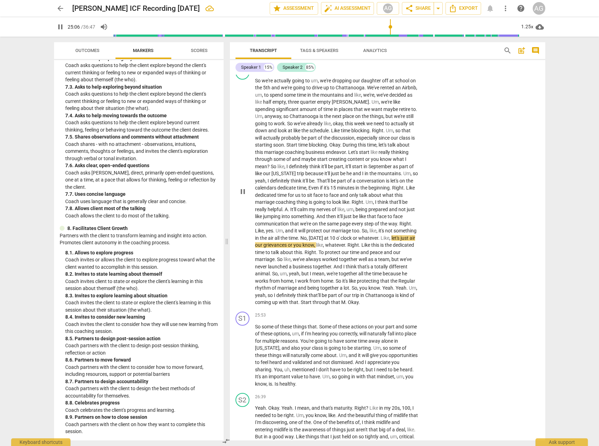
click at [352, 291] on span "So" at bounding box center [355, 288] width 6 height 6
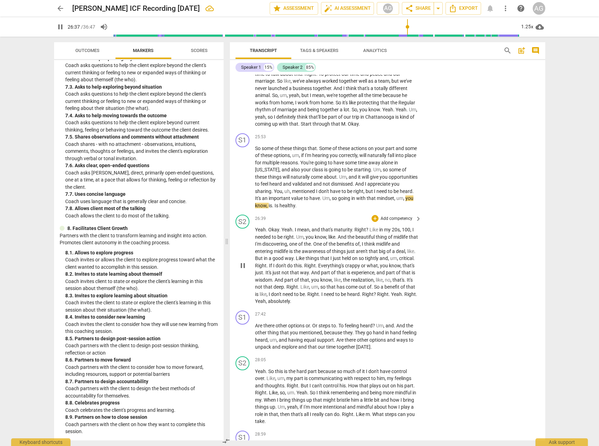
scroll to position [2189, 0]
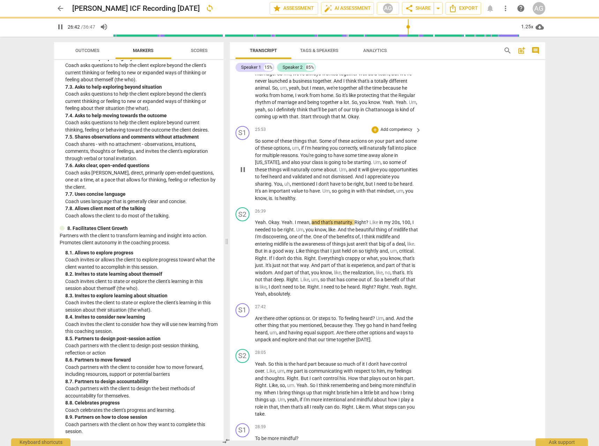
click at [395, 133] on div "+ Add competency" at bounding box center [392, 129] width 42 height 7
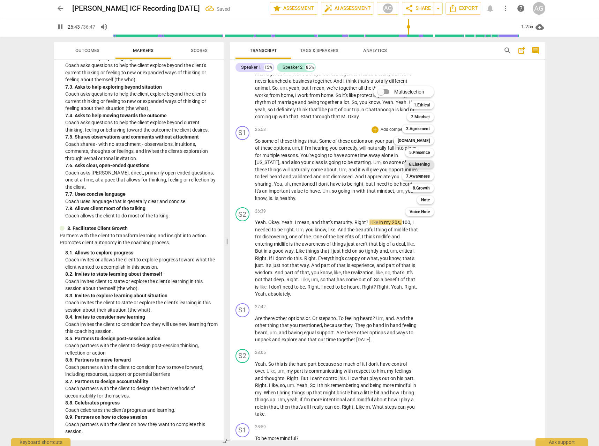
click at [421, 163] on b "6.Listening" at bounding box center [419, 164] width 21 height 8
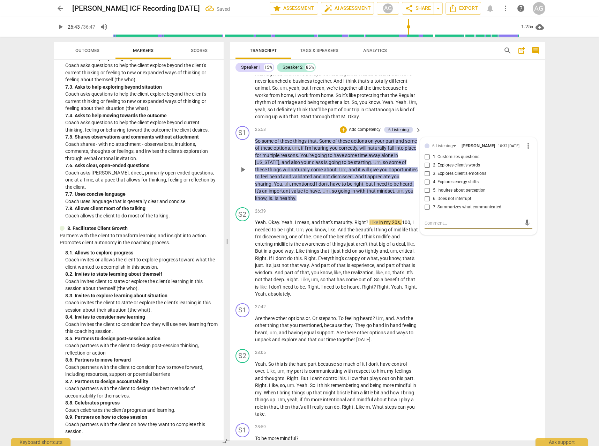
click at [426, 211] on input "7. Summarizes what communicated" at bounding box center [427, 207] width 11 height 8
click at [242, 262] on span "play_arrow" at bounding box center [243, 258] width 8 height 8
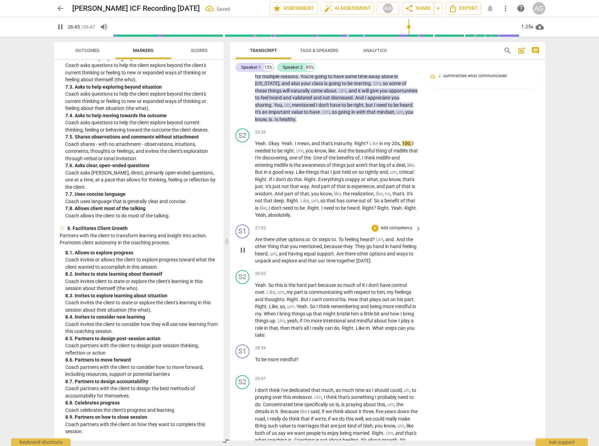
scroll to position [2275, 0]
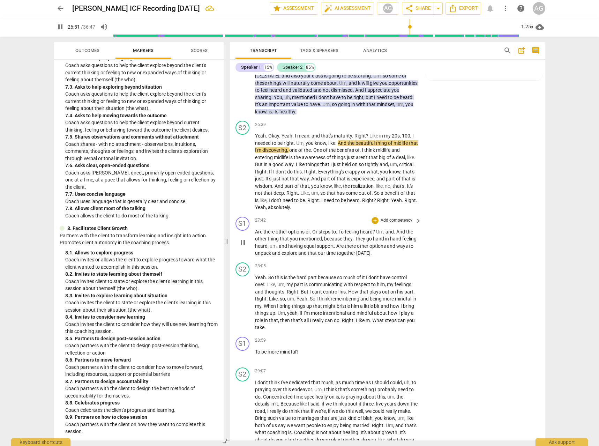
click at [259, 234] on span "Are" at bounding box center [259, 232] width 8 height 6
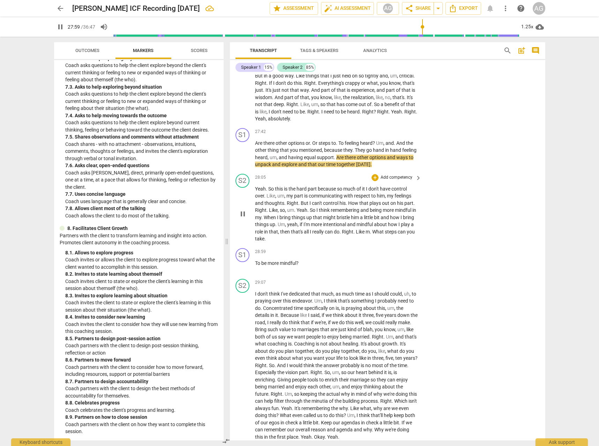
scroll to position [2369, 0]
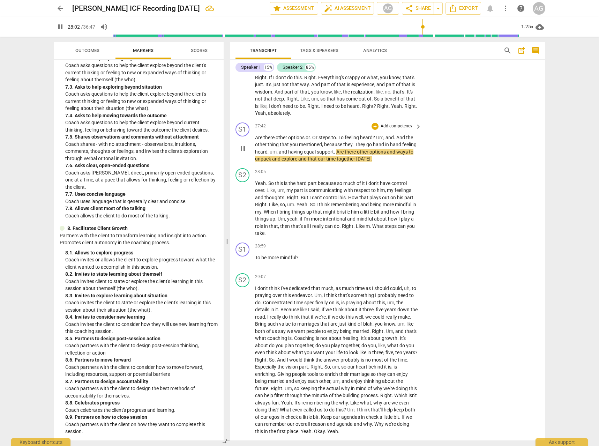
click at [397, 129] on p "Add competency" at bounding box center [396, 126] width 33 height 6
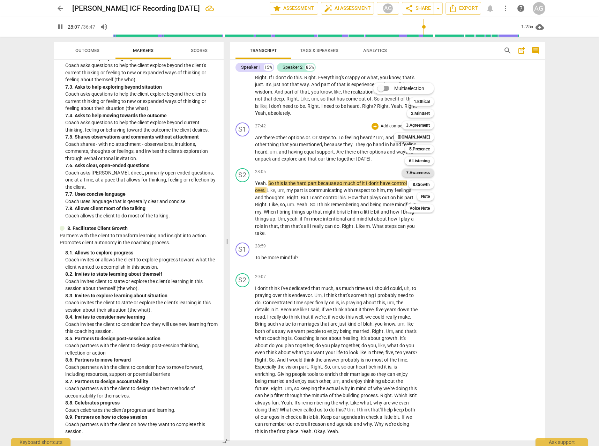
click at [416, 170] on b "7.Awareness" at bounding box center [418, 172] width 24 height 8
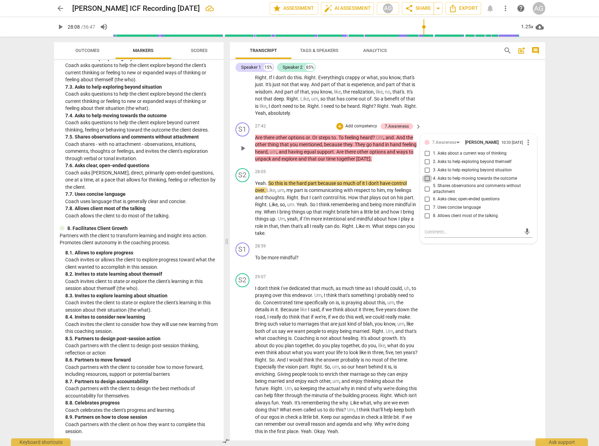
click at [424, 183] on input "4. Asks to help moving towards the outcome" at bounding box center [427, 178] width 11 height 8
click at [244, 212] on span "play_arrow" at bounding box center [243, 208] width 8 height 8
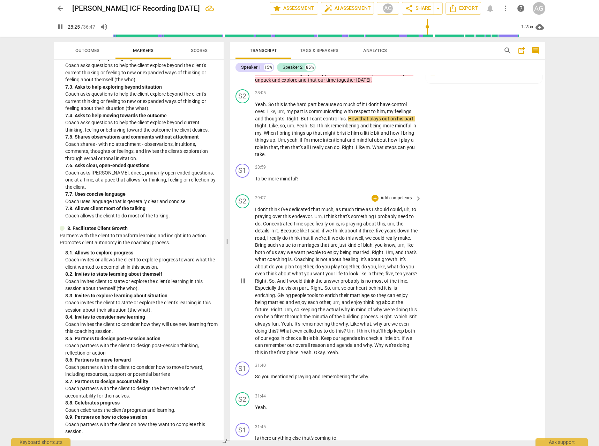
scroll to position [2447, 0]
click at [397, 171] on p "Add competency" at bounding box center [396, 168] width 33 height 6
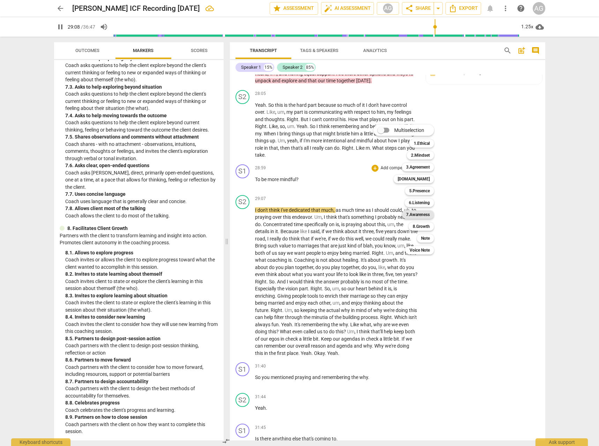
click at [423, 216] on b "7.Awareness" at bounding box center [418, 214] width 24 height 8
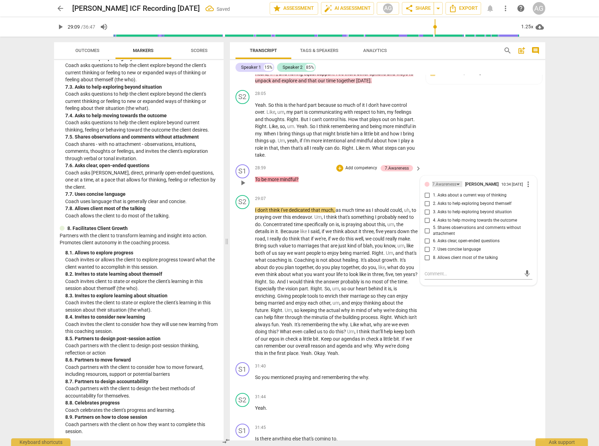
click at [444, 188] on div "7.Awareness" at bounding box center [444, 184] width 24 height 7
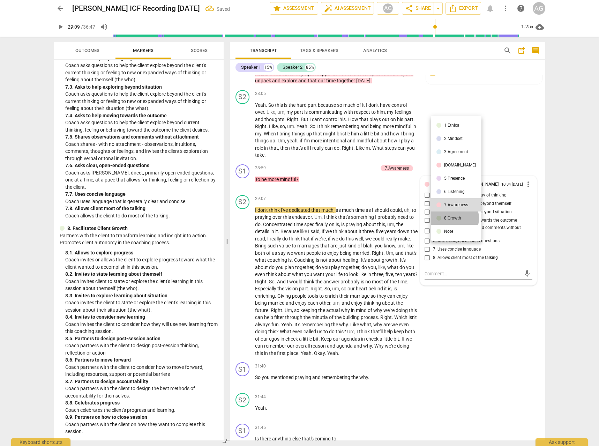
click at [454, 218] on div "8.Growth" at bounding box center [452, 218] width 17 height 4
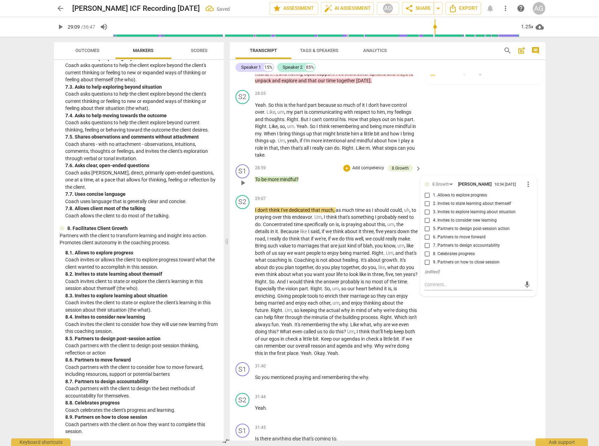
click at [426, 233] on input "5. Partners to design post-session action" at bounding box center [427, 229] width 11 height 8
click at [242, 286] on span "play_arrow" at bounding box center [243, 281] width 8 height 8
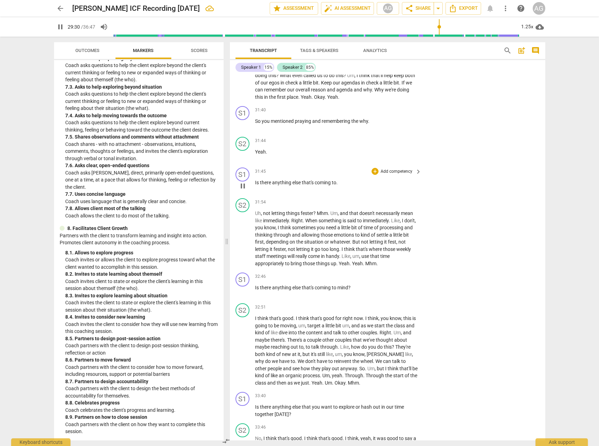
scroll to position [2714, 0]
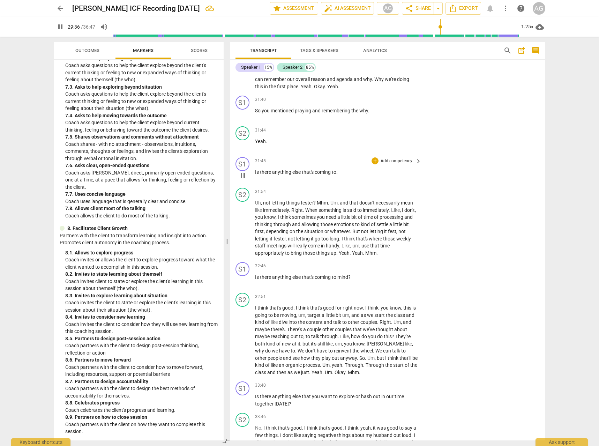
click at [395, 164] on p "Add competency" at bounding box center [396, 161] width 33 height 6
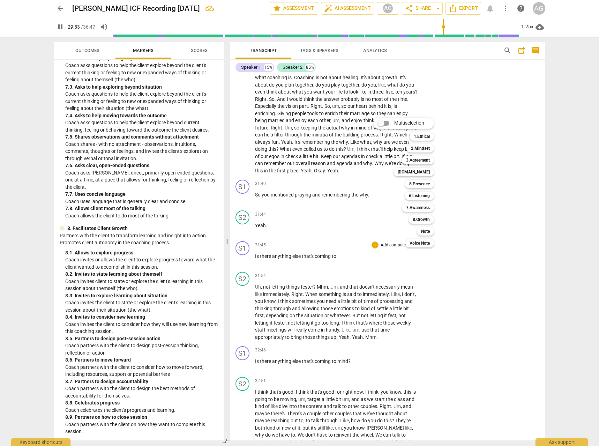
click at [483, 145] on div at bounding box center [299, 223] width 599 height 446
click at [243, 103] on span "pause" at bounding box center [243, 99] width 8 height 8
